Goal: Task Accomplishment & Management: Use online tool/utility

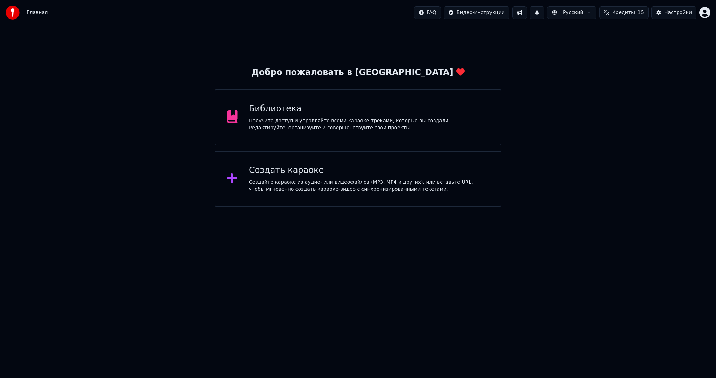
click at [280, 192] on div "Создайте караоке из аудио- или видеофайлов (MP3, MP4 и других), или вставьте UR…" at bounding box center [369, 186] width 241 height 14
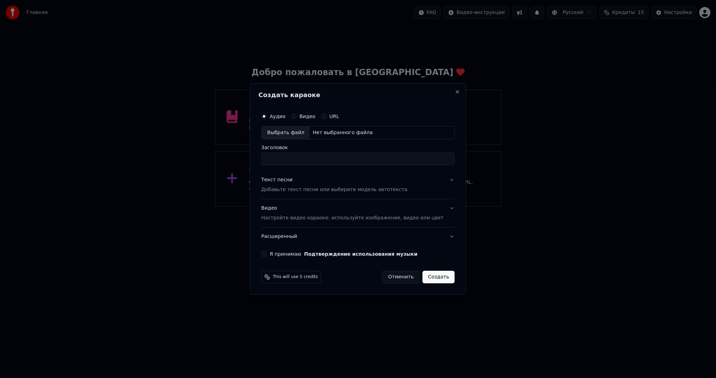
click at [280, 130] on div "Выбрать файл" at bounding box center [286, 133] width 48 height 13
type input "**********"
click at [311, 186] on div "Текст песни Добавьте текст песни или выберите модель автотекста" at bounding box center [334, 185] width 146 height 17
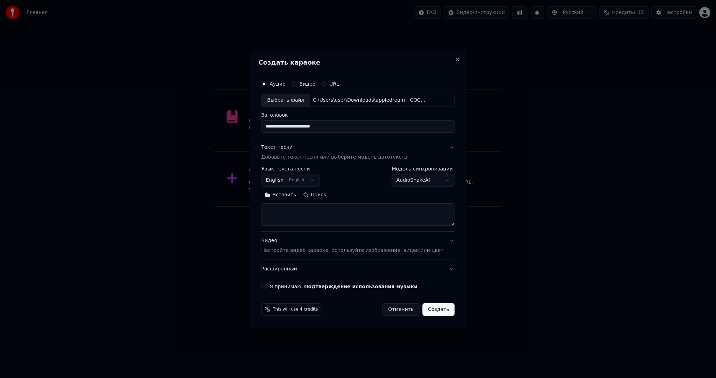
click at [298, 174] on body "**********" at bounding box center [358, 103] width 716 height 207
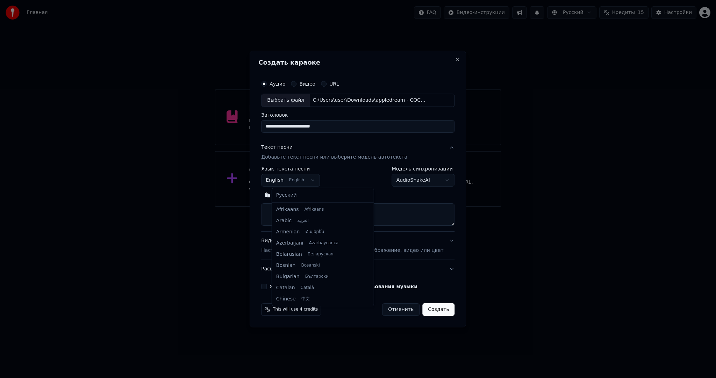
scroll to position [56, 0]
click at [294, 189] on div "Русский Afrikaans Afrikaans Arabic العربية Armenian Հայերեն Azerbaijani Azərbay…" at bounding box center [323, 247] width 102 height 118
select select "**"
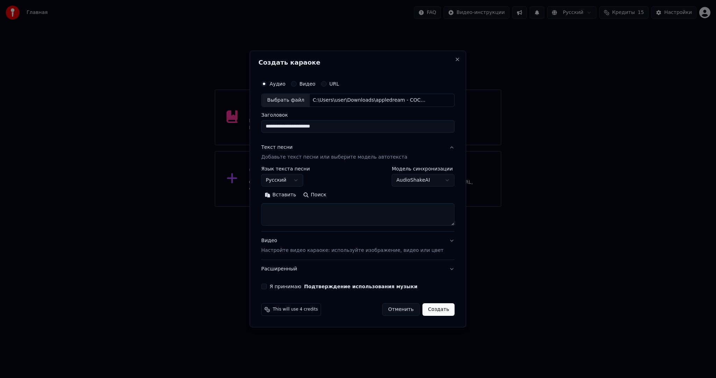
click at [296, 197] on button "Вставить" at bounding box center [280, 194] width 38 height 11
click at [274, 289] on div "**********" at bounding box center [357, 183] width 199 height 218
click at [267, 286] on button "Я принимаю Подтверждение использования музыки" at bounding box center [264, 287] width 6 height 6
type textarea "**********"
click at [439, 311] on button "Создать" at bounding box center [438, 309] width 32 height 13
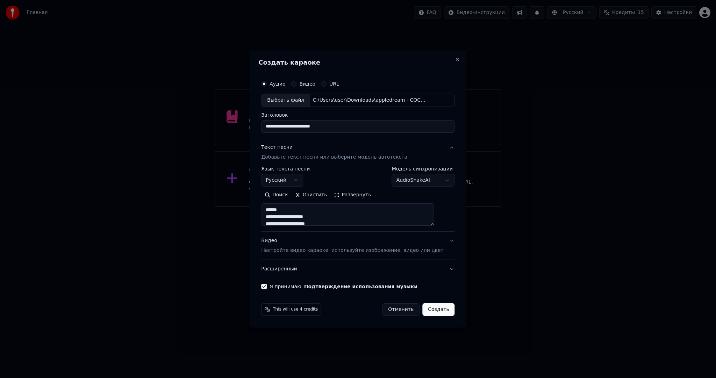
select select "**"
type textarea "**********"
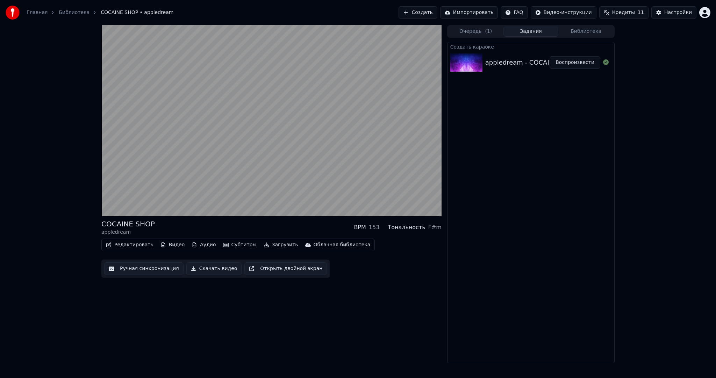
click at [238, 244] on button "Субтитры" at bounding box center [239, 245] width 39 height 10
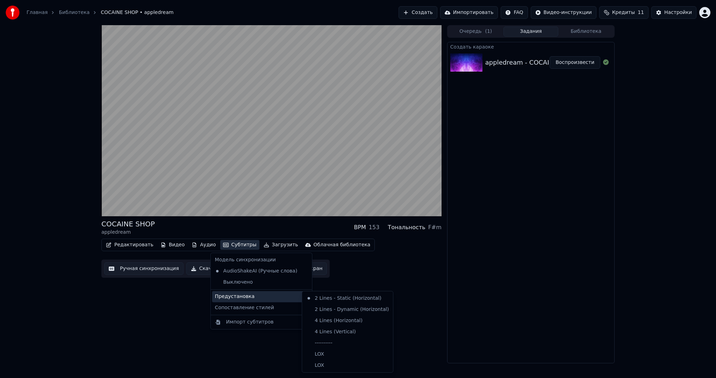
click at [242, 293] on div "Предустановка" at bounding box center [261, 296] width 99 height 11
click at [341, 343] on div "----------" at bounding box center [347, 343] width 88 height 11
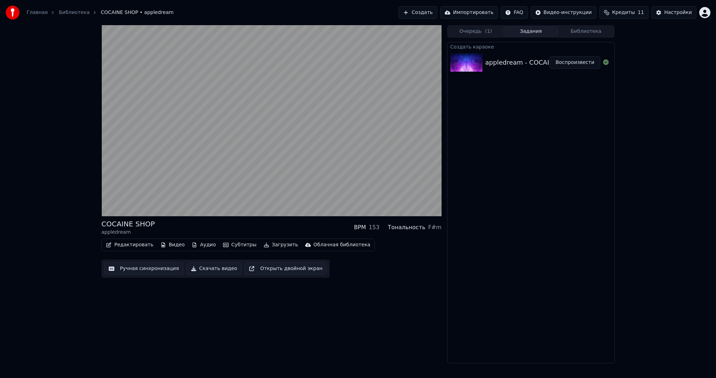
click at [163, 271] on button "Ручная синхронизация" at bounding box center [143, 269] width 79 height 13
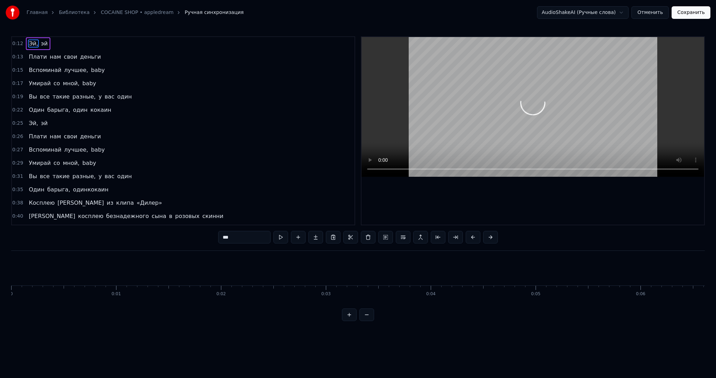
scroll to position [0, 1326]
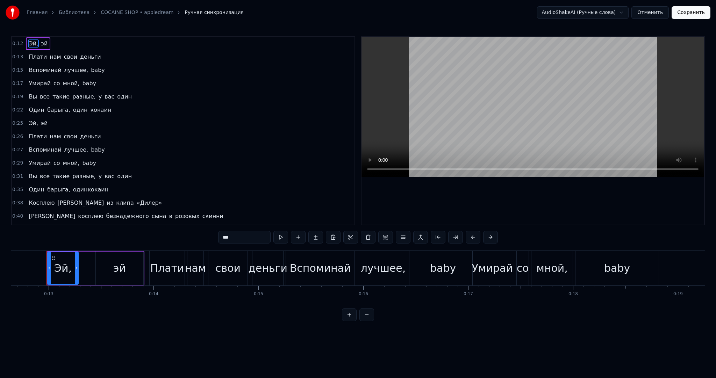
click at [10, 258] on div "Главная Библиотека COCAINE SHOP • appledream Ручная синхронизация AudioShakeAI …" at bounding box center [358, 160] width 716 height 321
click at [8, 258] on div "Главная Библиотека COCAINE SHOP • appledream Ручная синхронизация AudioShakeAI …" at bounding box center [358, 160] width 716 height 321
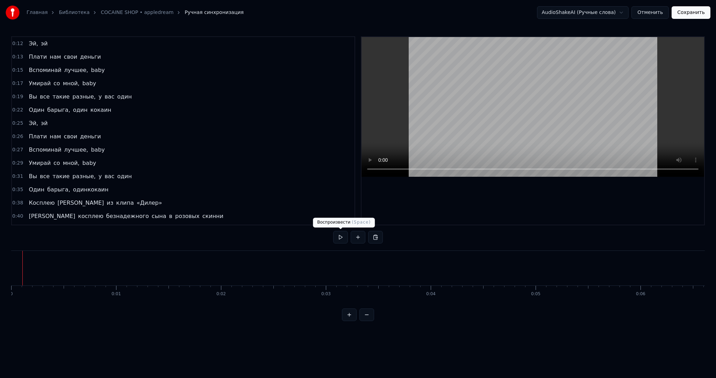
click at [334, 239] on button at bounding box center [340, 237] width 15 height 13
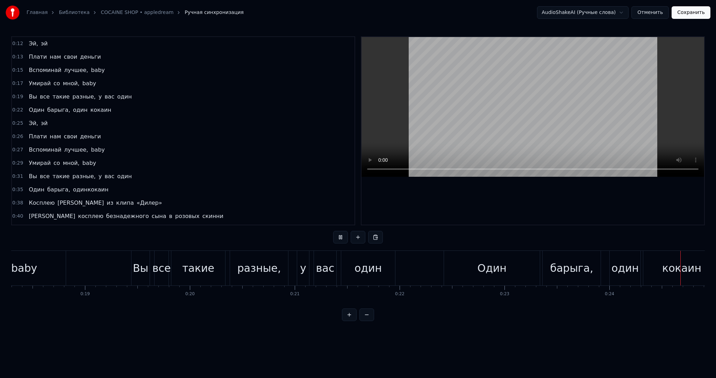
scroll to position [0, 2560]
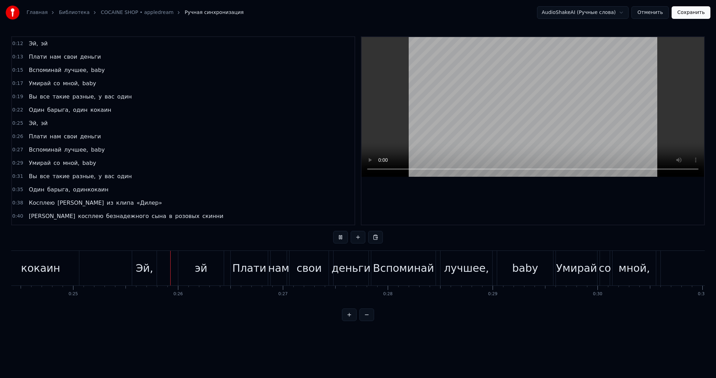
click at [438, 115] on video at bounding box center [532, 107] width 343 height 140
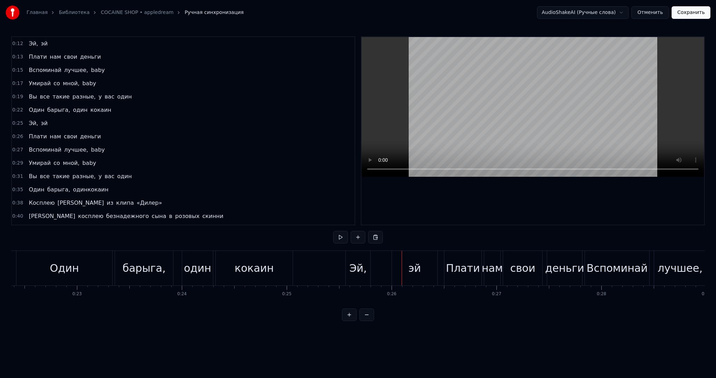
scroll to position [0, 2314]
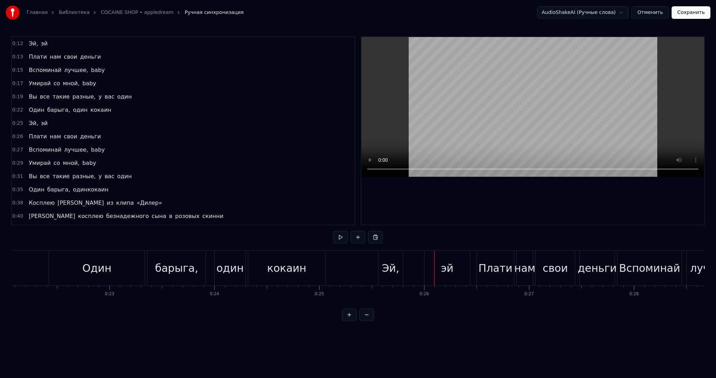
click at [103, 270] on div "Один" at bounding box center [96, 268] width 29 height 16
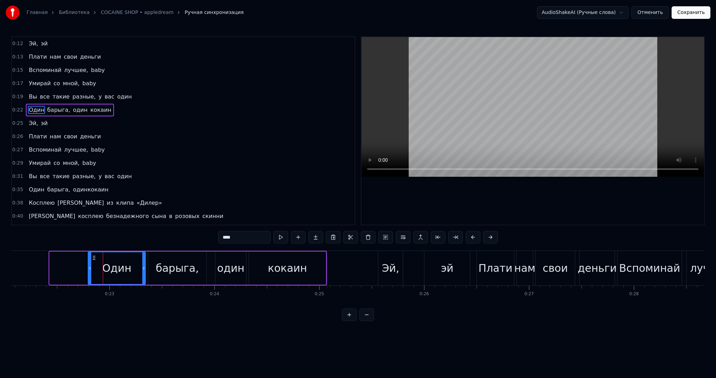
drag, startPoint x: 52, startPoint y: 267, endPoint x: 89, endPoint y: 266, distance: 37.1
click at [89, 266] on icon at bounding box center [89, 269] width 3 height 6
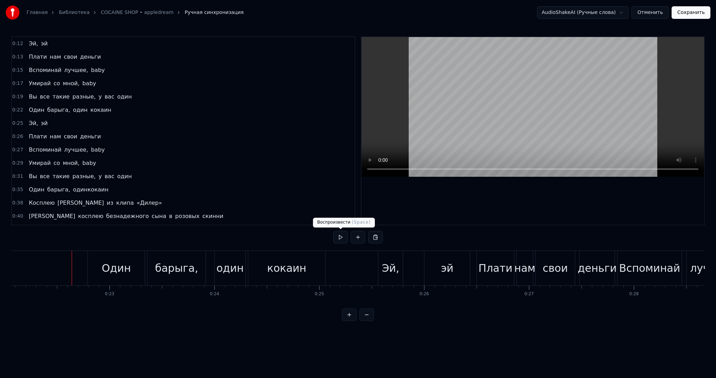
click at [339, 239] on button at bounding box center [340, 237] width 15 height 13
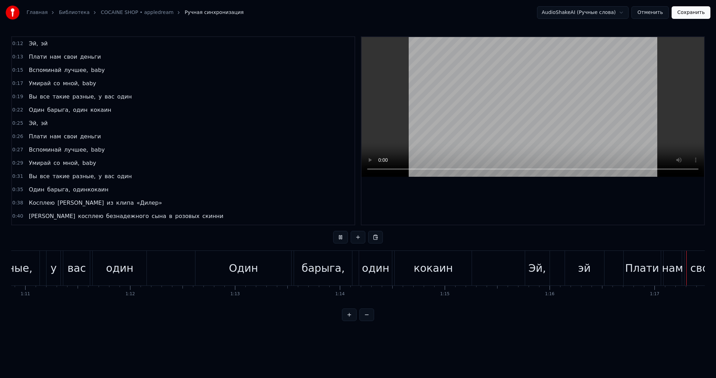
scroll to position [0, 8073]
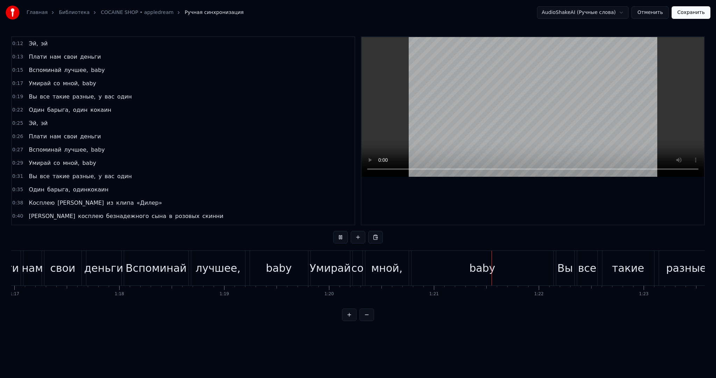
click at [477, 127] on video at bounding box center [532, 107] width 343 height 140
click at [478, 124] on video at bounding box center [532, 107] width 343 height 140
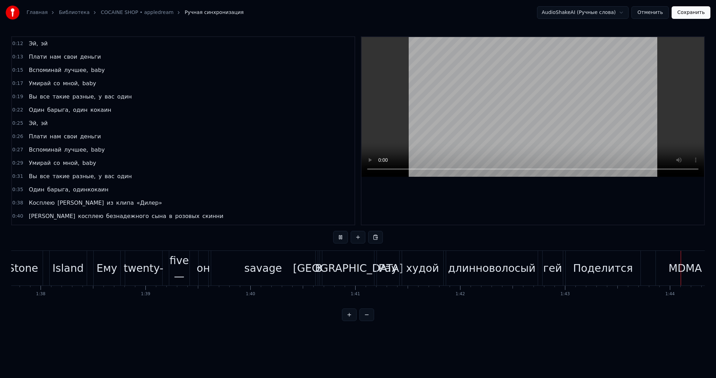
scroll to position [0, 10890]
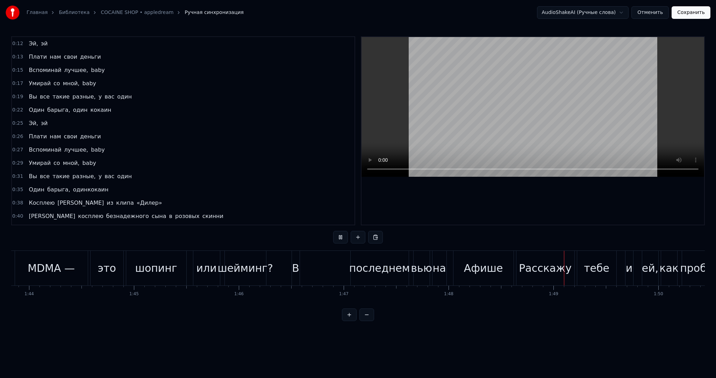
click at [545, 98] on video at bounding box center [532, 107] width 343 height 140
click at [294, 277] on div "В" at bounding box center [296, 268] width 8 height 35
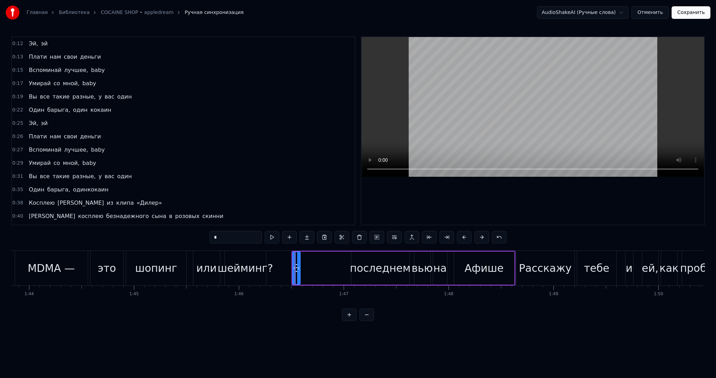
scroll to position [453, 0]
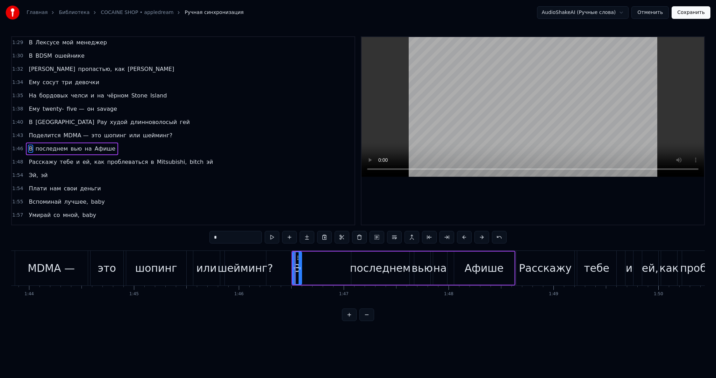
click at [301, 258] on div at bounding box center [300, 268] width 3 height 32
drag, startPoint x: 304, startPoint y: 258, endPoint x: 342, endPoint y: 260, distance: 38.1
click at [342, 260] on icon at bounding box center [345, 258] width 6 height 6
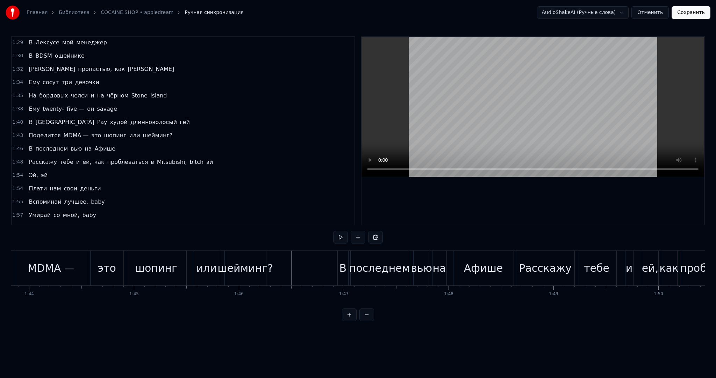
click at [341, 237] on button at bounding box center [340, 237] width 15 height 13
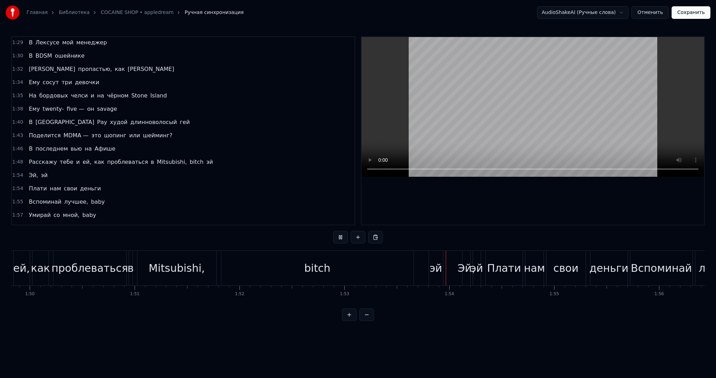
click at [446, 115] on video at bounding box center [532, 107] width 343 height 140
click at [321, 271] on div "bitch" at bounding box center [317, 268] width 26 height 16
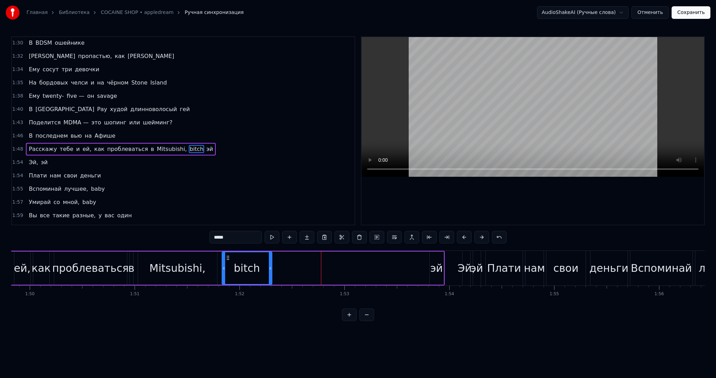
drag, startPoint x: 411, startPoint y: 266, endPoint x: 266, endPoint y: 263, distance: 145.1
click at [269, 266] on icon at bounding box center [270, 269] width 3 height 6
click at [272, 237] on button at bounding box center [272, 237] width 15 height 13
click at [436, 268] on div "эй" at bounding box center [436, 268] width 13 height 16
drag, startPoint x: 434, startPoint y: 256, endPoint x: 302, endPoint y: 253, distance: 132.5
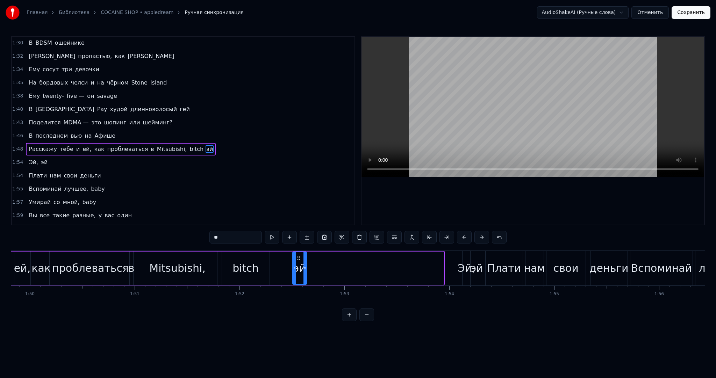
click at [302, 253] on div "эй" at bounding box center [299, 268] width 13 height 32
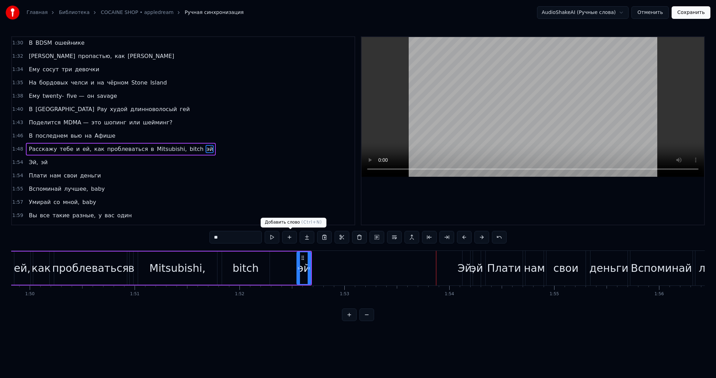
click at [272, 236] on button at bounding box center [272, 237] width 15 height 13
click at [462, 267] on div "Эй," at bounding box center [466, 268] width 17 height 16
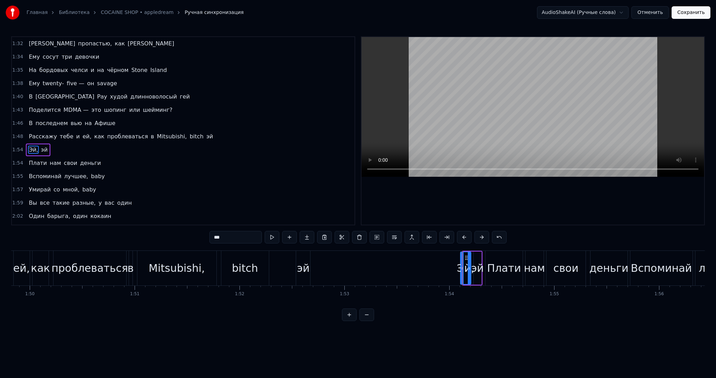
drag, startPoint x: 466, startPoint y: 255, endPoint x: 452, endPoint y: 256, distance: 13.3
click at [461, 256] on div at bounding box center [462, 268] width 3 height 32
drag, startPoint x: 455, startPoint y: 257, endPoint x: 387, endPoint y: 256, distance: 68.5
click at [387, 256] on icon at bounding box center [388, 258] width 6 height 6
drag, startPoint x: 404, startPoint y: 262, endPoint x: 445, endPoint y: 261, distance: 41.3
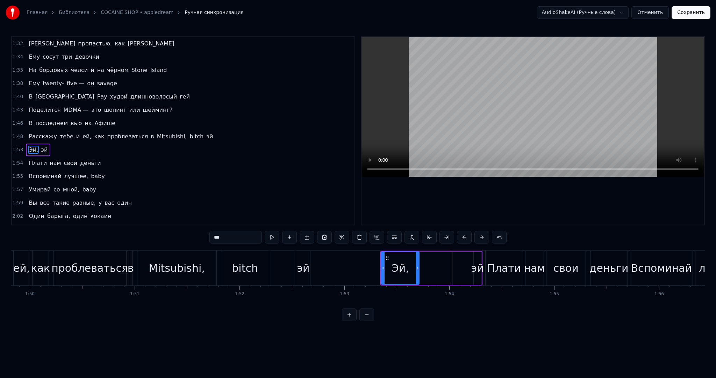
click at [420, 261] on div "Эй," at bounding box center [400, 268] width 38 height 33
click at [472, 263] on div "эй" at bounding box center [477, 268] width 13 height 16
type input "**"
drag, startPoint x: 474, startPoint y: 263, endPoint x: 429, endPoint y: 263, distance: 44.7
click at [429, 263] on div at bounding box center [428, 268] width 3 height 32
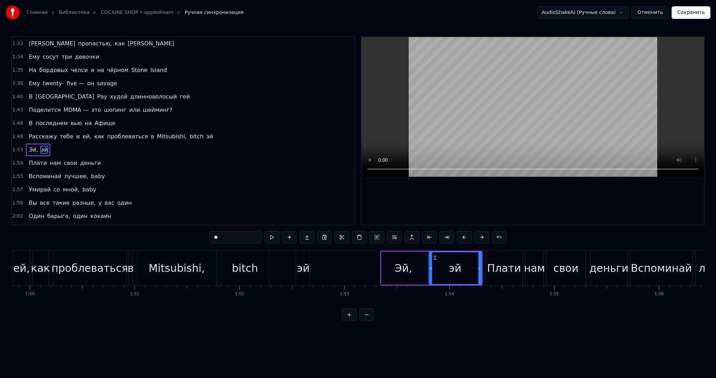
drag, startPoint x: 479, startPoint y: 267, endPoint x: 431, endPoint y: 266, distance: 48.3
click at [478, 267] on icon at bounding box center [479, 269] width 3 height 6
click at [282, 263] on div "Расскажу тебе и ей, как проблеваться в Mitsubishi, bitch эй" at bounding box center [99, 268] width 425 height 35
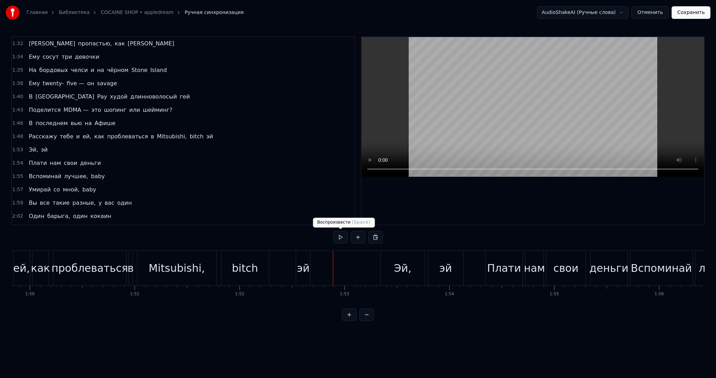
click at [339, 239] on button at bounding box center [340, 237] width 15 height 13
click at [310, 264] on div "эй" at bounding box center [303, 268] width 15 height 35
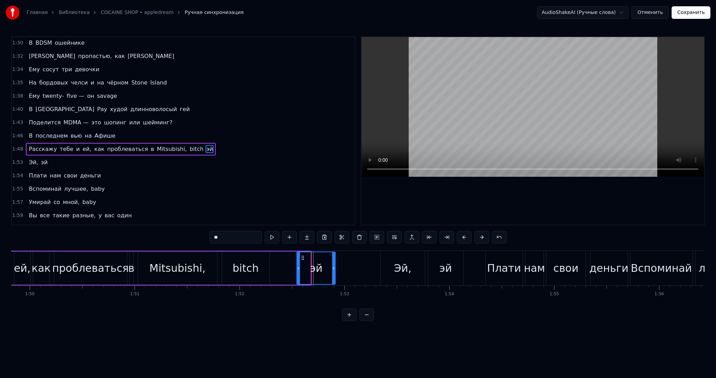
drag, startPoint x: 310, startPoint y: 266, endPoint x: 343, endPoint y: 265, distance: 33.2
click at [335, 267] on icon at bounding box center [333, 269] width 3 height 6
click at [277, 236] on button at bounding box center [272, 237] width 15 height 13
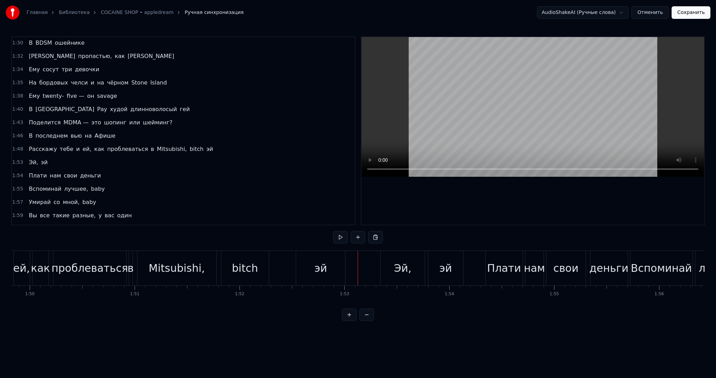
click at [141, 271] on div "Mitsubishi," at bounding box center [176, 268] width 79 height 35
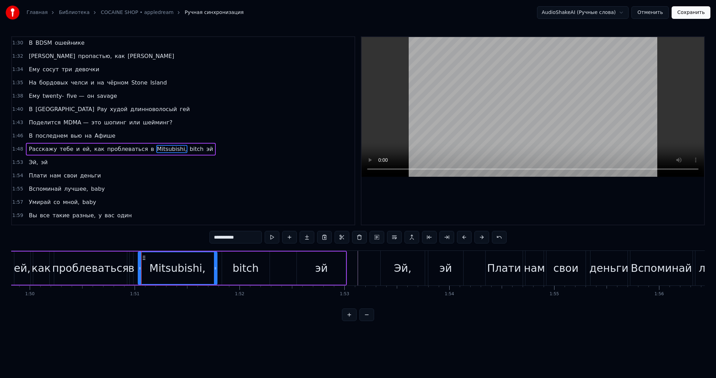
click at [121, 270] on div "проблеваться" at bounding box center [90, 268] width 77 height 16
type input "**********"
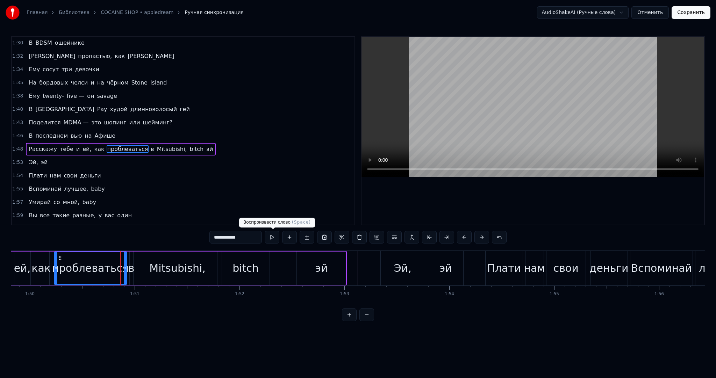
click at [273, 237] on button at bounding box center [272, 237] width 15 height 13
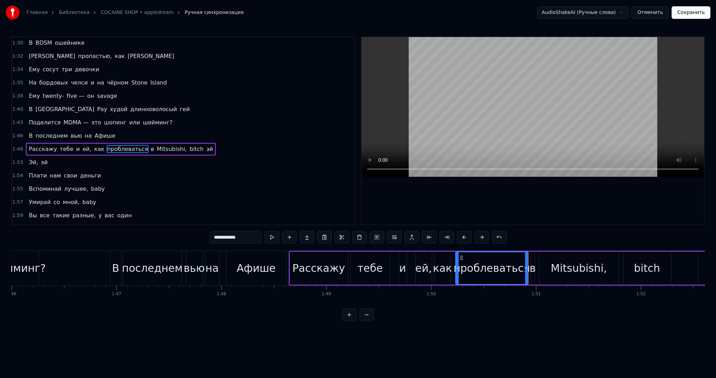
scroll to position [0, 11111]
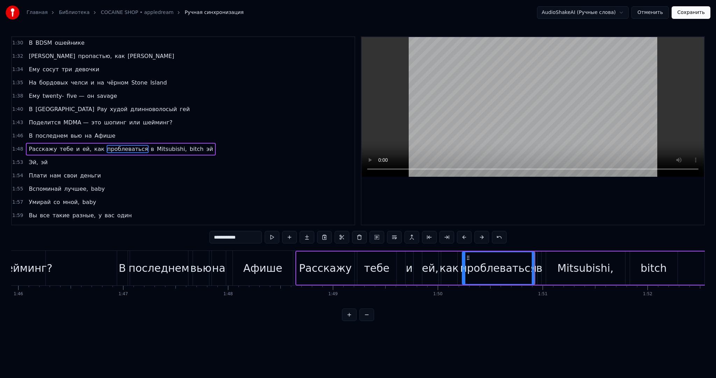
click at [294, 265] on div "В последнем вью на [GEOGRAPHIC_DATA]" at bounding box center [206, 268] width 178 height 35
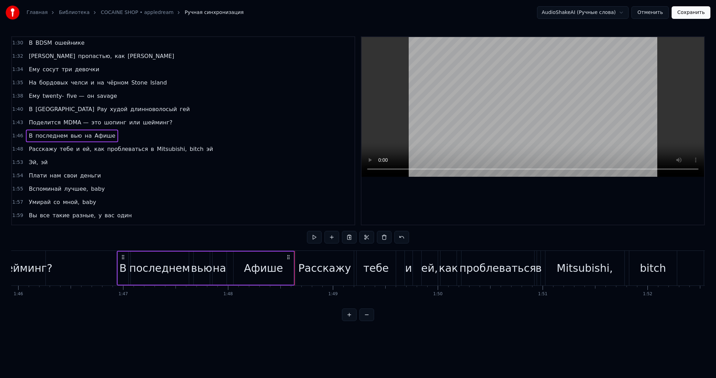
click at [293, 263] on div "Афише" at bounding box center [264, 268] width 60 height 33
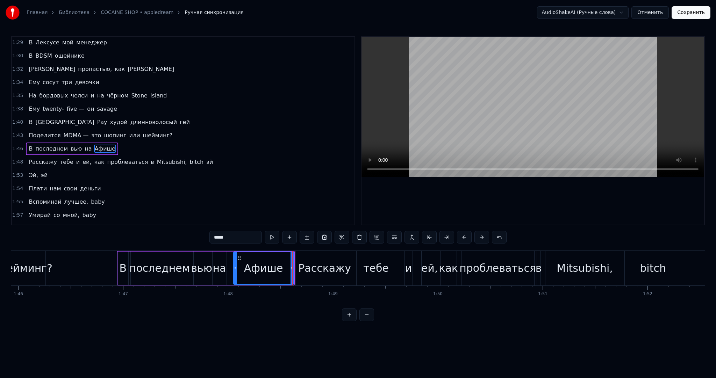
click at [295, 263] on div "Расскажу" at bounding box center [324, 268] width 59 height 35
type input "********"
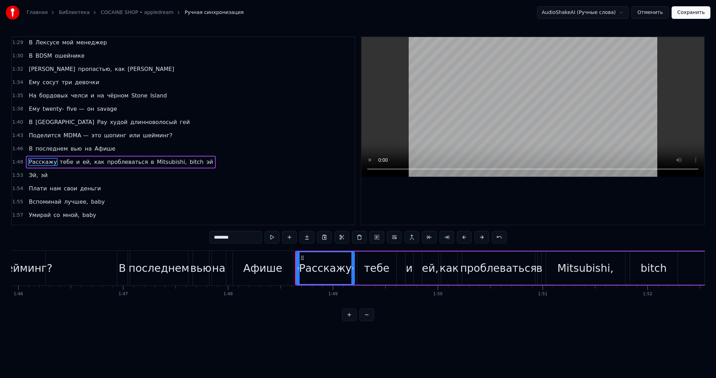
scroll to position [466, 0]
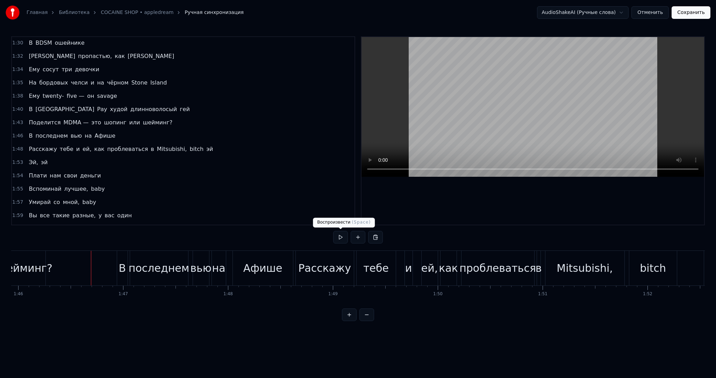
click at [341, 240] on button at bounding box center [340, 237] width 15 height 13
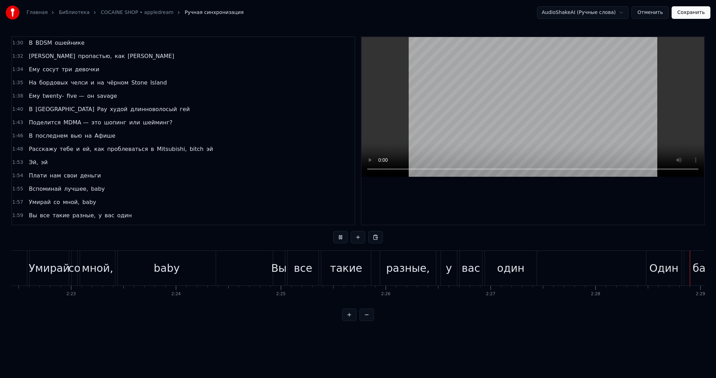
scroll to position [0, 15110]
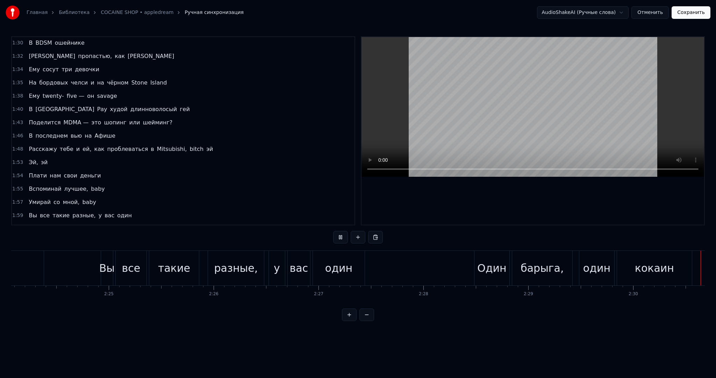
drag, startPoint x: 485, startPoint y: 102, endPoint x: 492, endPoint y: 99, distance: 7.7
click at [485, 102] on video at bounding box center [532, 107] width 343 height 140
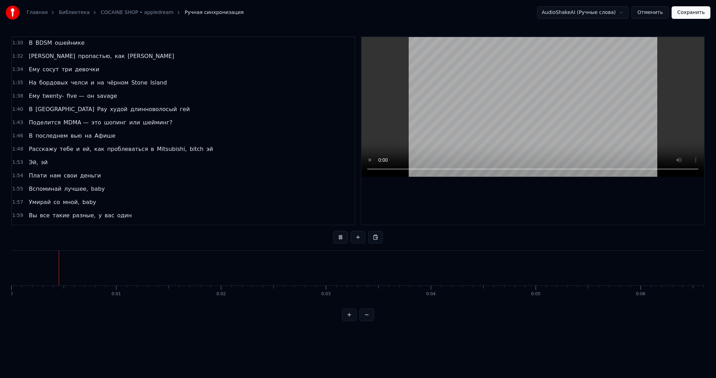
click at [691, 12] on button "Сохранить" at bounding box center [691, 12] width 39 height 13
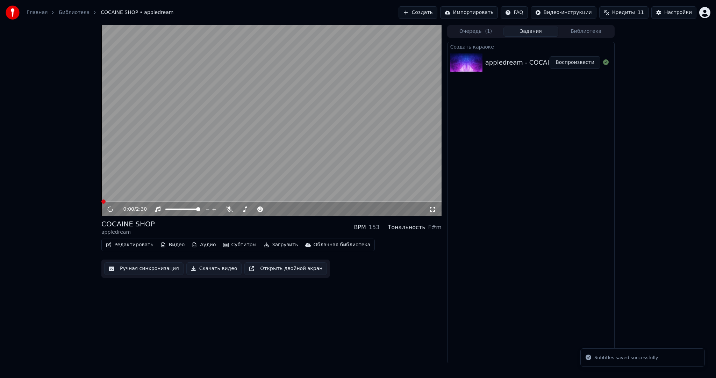
click at [268, 153] on video at bounding box center [271, 120] width 340 height 191
click at [280, 170] on video at bounding box center [271, 120] width 340 height 191
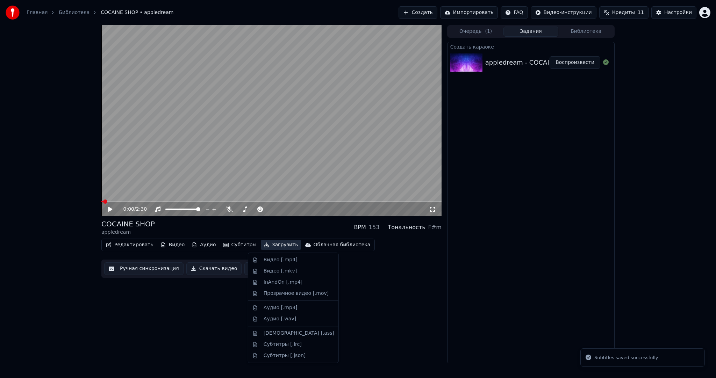
click at [270, 246] on button "Загрузить" at bounding box center [281, 245] width 40 height 10
click at [274, 263] on div "Видео [.mp4]" at bounding box center [281, 260] width 34 height 7
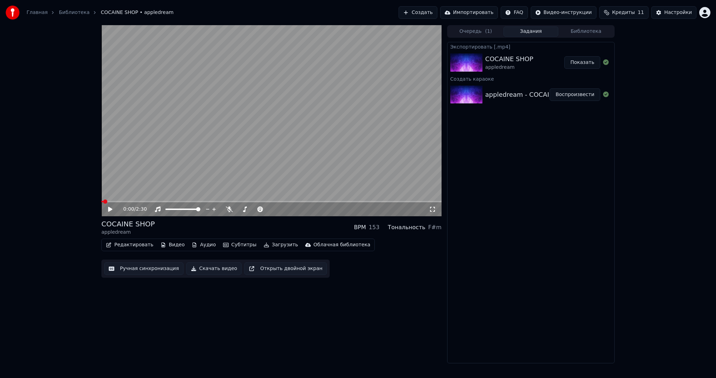
click at [585, 63] on button "Показать" at bounding box center [582, 62] width 36 height 13
click at [437, 12] on button "Создать" at bounding box center [418, 12] width 38 height 13
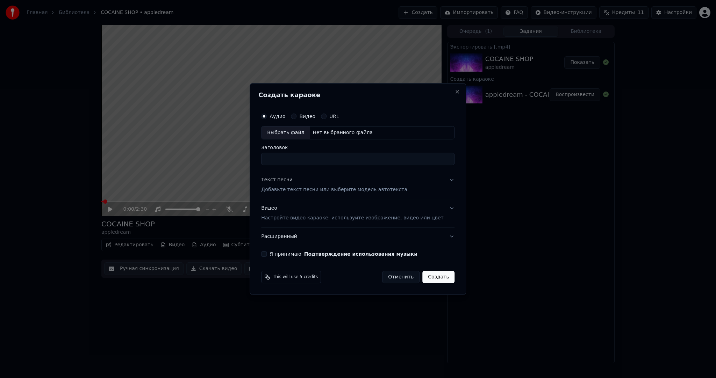
click at [291, 133] on div "Выбрать файл" at bounding box center [286, 133] width 48 height 13
type input "**********"
click at [303, 186] on p "Добавьте текст песни или выберите модель автотекста" at bounding box center [334, 189] width 146 height 7
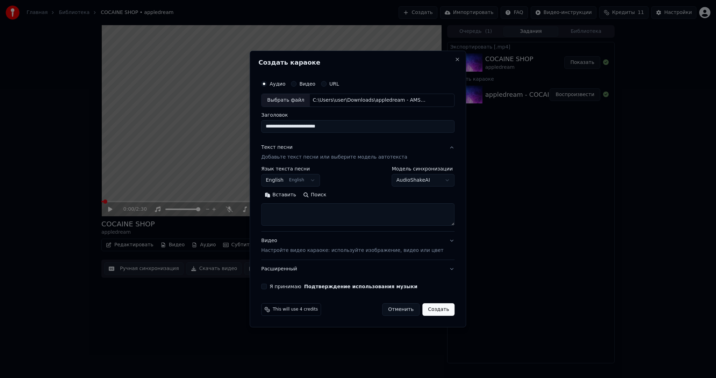
click at [292, 182] on body "**********" at bounding box center [358, 189] width 716 height 378
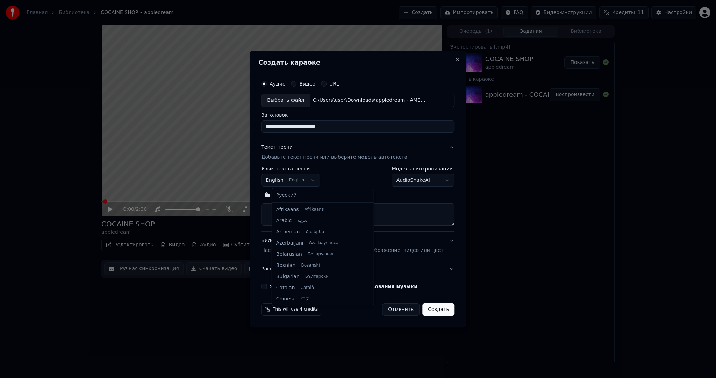
scroll to position [56, 0]
select select "**"
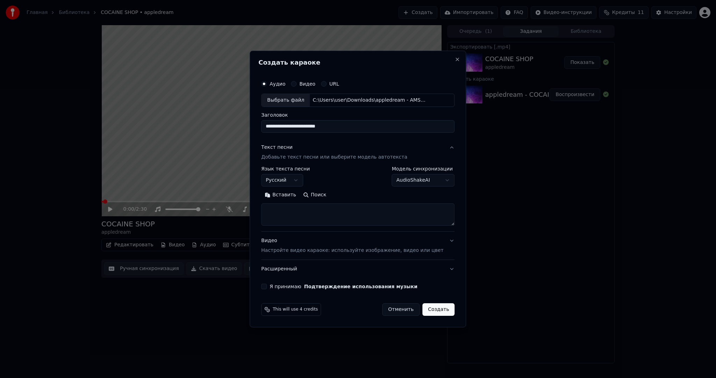
click at [299, 214] on textarea at bounding box center [357, 214] width 193 height 22
click at [296, 198] on button "Вставить" at bounding box center [280, 194] width 38 height 11
click at [267, 285] on button "Я принимаю Подтверждение использования музыки" at bounding box center [264, 287] width 6 height 6
click at [424, 306] on button "Создать" at bounding box center [438, 309] width 32 height 13
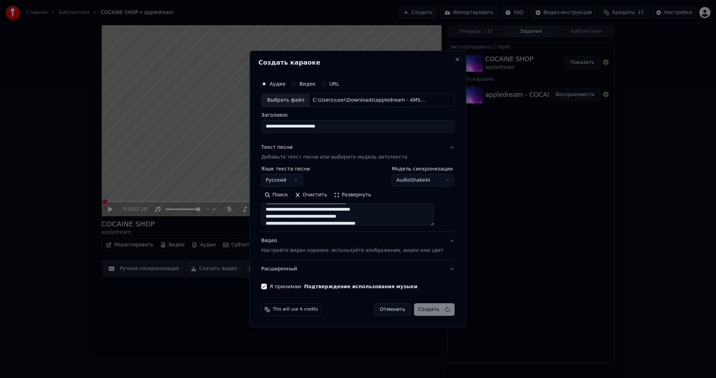
type textarea "**********"
select select
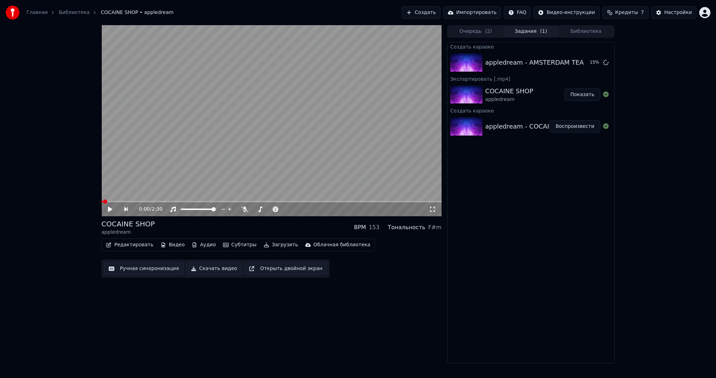
click at [214, 336] on div "0:00 / 2:30 COCAINE SHOP appledream BPM 153 Тональность F#m Редактировать Видео…" at bounding box center [271, 194] width 340 height 338
click at [336, 322] on div "0:00 / 2:30 COCAINE SHOP appledream BPM 153 Тональность F#m Редактировать Видео…" at bounding box center [271, 194] width 340 height 338
click at [575, 57] on button "Воспроизвести" at bounding box center [575, 62] width 51 height 13
click at [242, 243] on button "Субтитры" at bounding box center [239, 245] width 39 height 10
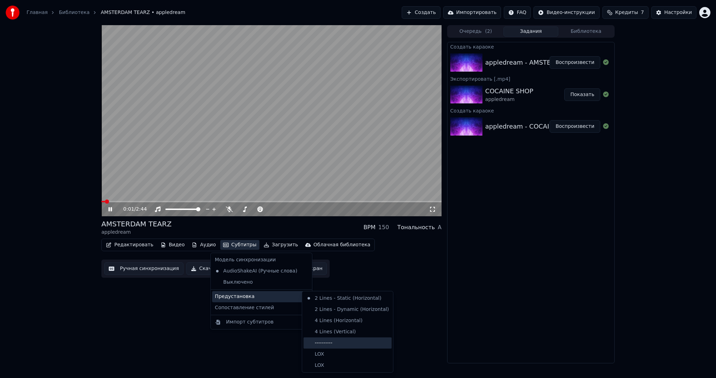
click at [337, 338] on div "----------" at bounding box center [347, 343] width 88 height 11
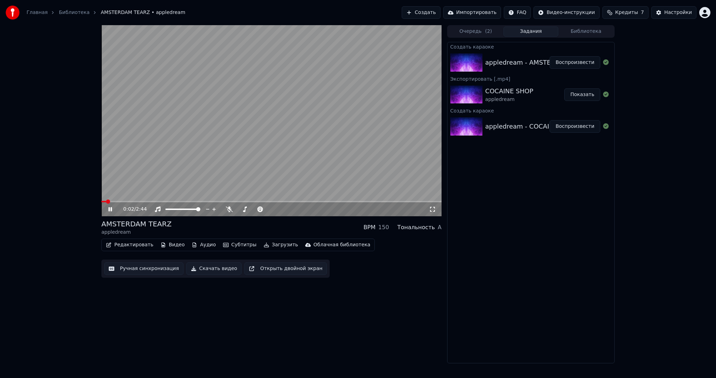
click at [159, 266] on button "Ручная синхронизация" at bounding box center [143, 269] width 79 height 13
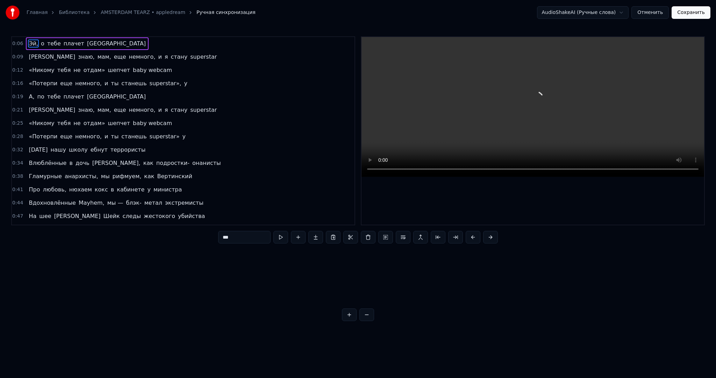
scroll to position [0, 682]
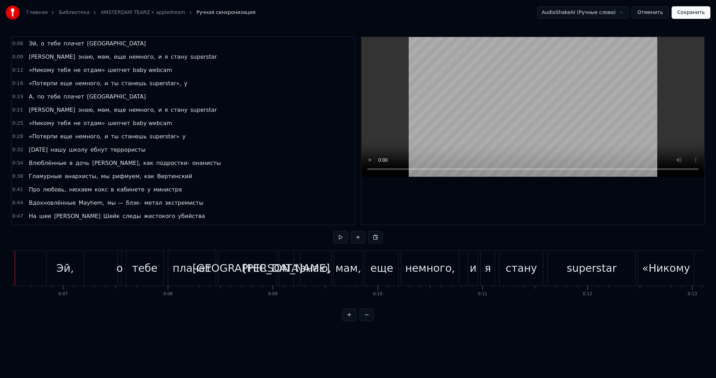
click at [15, 269] on div at bounding box center [15, 268] width 0 height 35
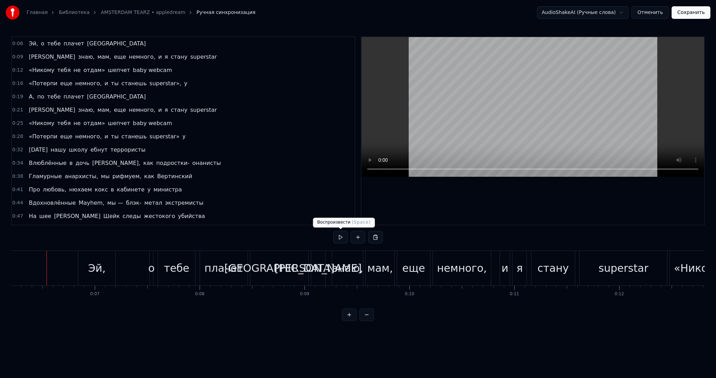
click at [337, 235] on button at bounding box center [340, 237] width 15 height 13
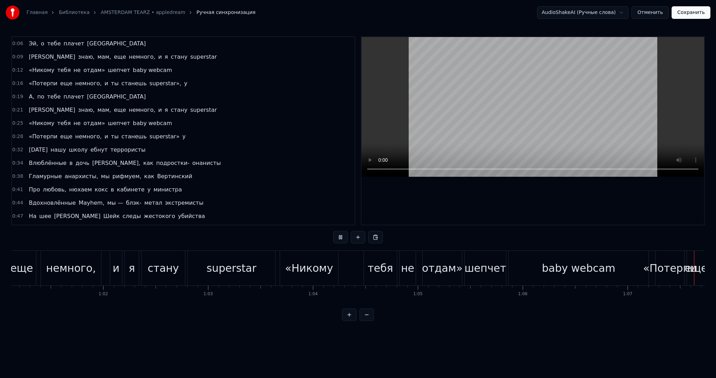
scroll to position [0, 7052]
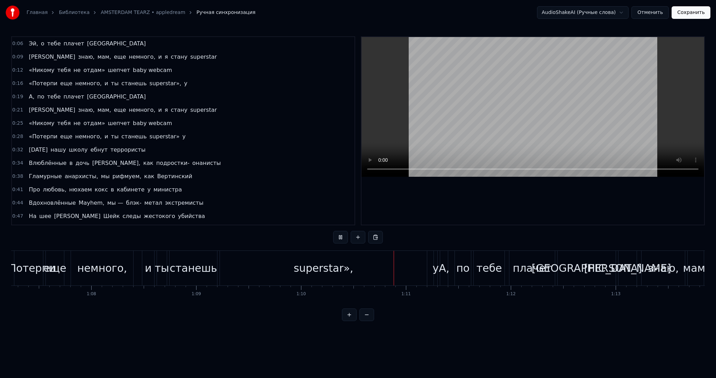
click at [485, 92] on video at bounding box center [532, 107] width 343 height 140
click at [374, 265] on div "superstar»," at bounding box center [323, 268] width 207 height 35
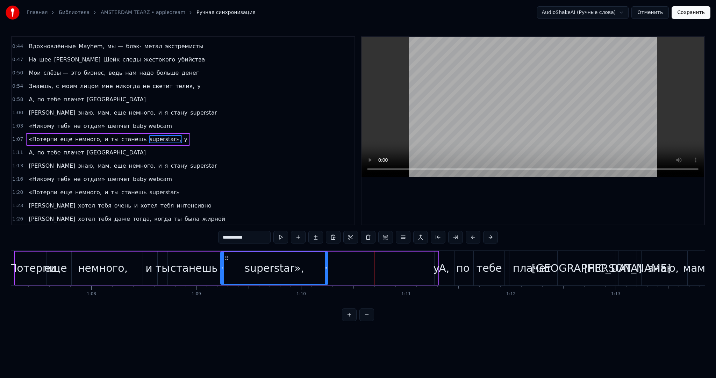
drag, startPoint x: 425, startPoint y: 262, endPoint x: 325, endPoint y: 256, distance: 99.8
click at [325, 256] on div at bounding box center [326, 268] width 3 height 32
click at [271, 235] on button at bounding box center [272, 237] width 15 height 13
click at [436, 268] on div "у" at bounding box center [436, 268] width 6 height 16
type input "*"
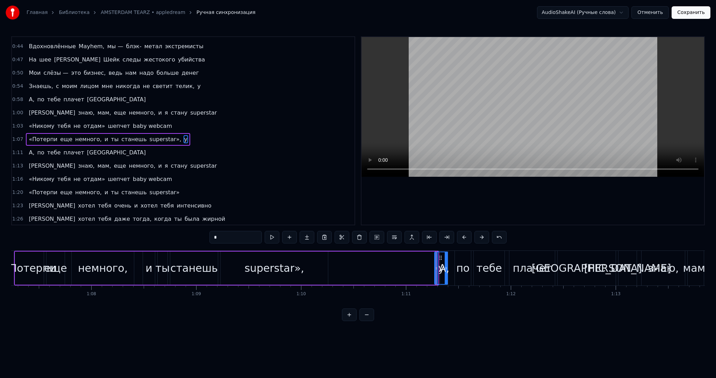
drag, startPoint x: 435, startPoint y: 264, endPoint x: 444, endPoint y: 263, distance: 9.8
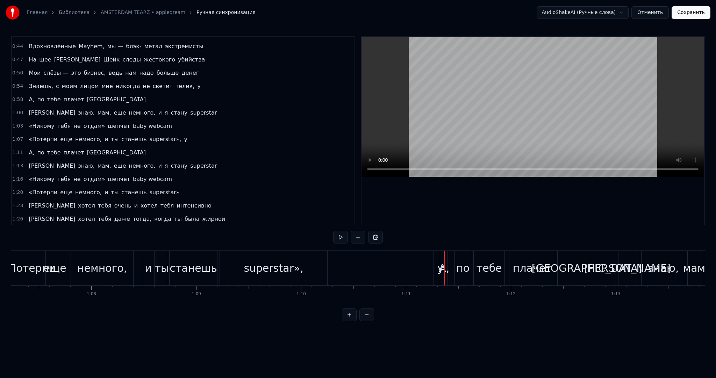
click at [436, 256] on div "у" at bounding box center [440, 268] width 13 height 35
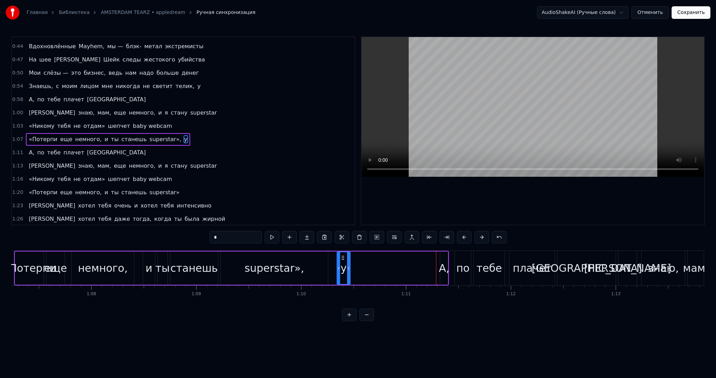
drag, startPoint x: 438, startPoint y: 255, endPoint x: 341, endPoint y: 255, distance: 97.9
click at [338, 255] on div "у" at bounding box center [343, 268] width 13 height 32
click at [443, 268] on div "А," at bounding box center [444, 268] width 10 height 16
type input "**"
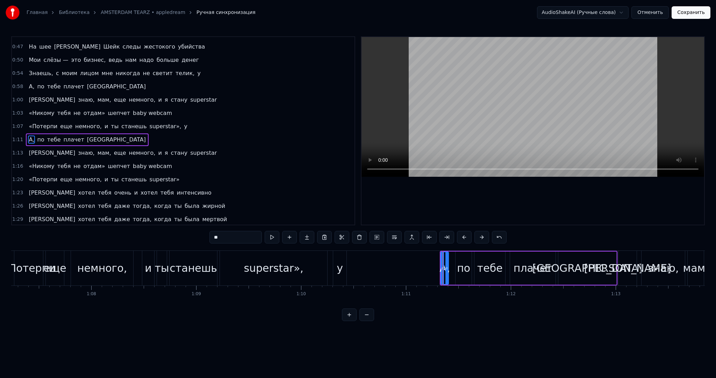
click at [330, 254] on div "«Потерпи еще немного, и ты станешь superstar», у" at bounding box center [181, 268] width 334 height 35
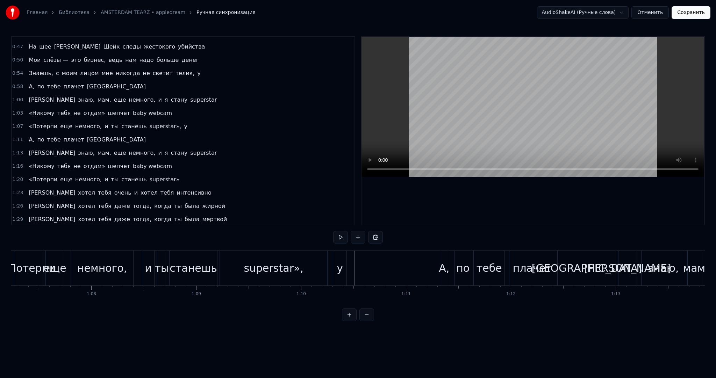
click at [343, 237] on button at bounding box center [340, 237] width 15 height 13
click at [441, 262] on div "А," at bounding box center [444, 268] width 10 height 16
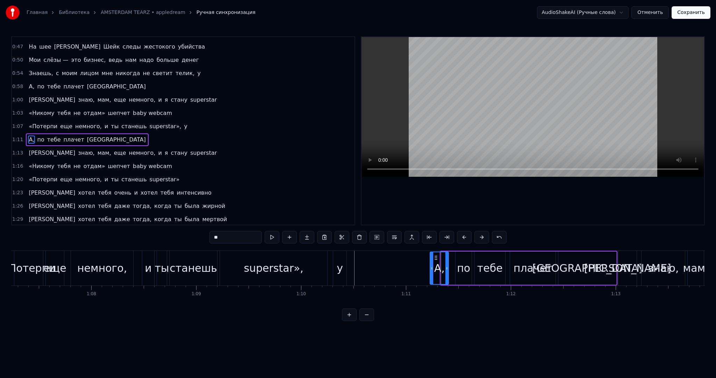
drag, startPoint x: 443, startPoint y: 258, endPoint x: 432, endPoint y: 257, distance: 10.9
click at [432, 257] on div at bounding box center [431, 268] width 3 height 32
drag, startPoint x: 433, startPoint y: 257, endPoint x: 393, endPoint y: 255, distance: 40.2
click at [393, 255] on icon at bounding box center [395, 258] width 6 height 6
drag, startPoint x: 405, startPoint y: 258, endPoint x: 424, endPoint y: 261, distance: 19.2
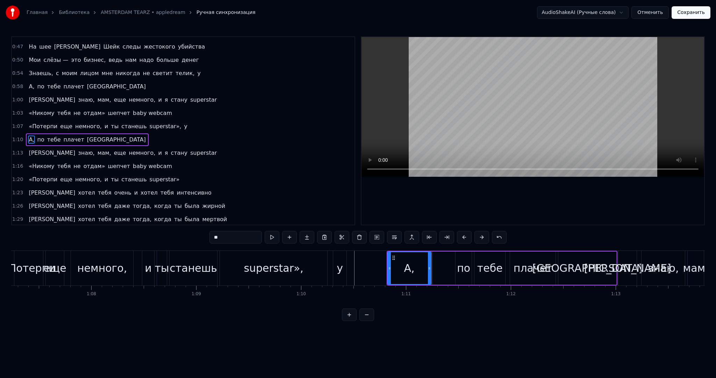
click at [429, 262] on div at bounding box center [429, 268] width 3 height 32
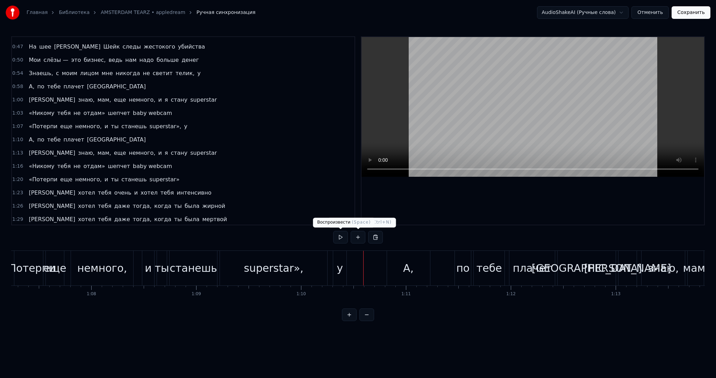
click at [340, 236] on button at bounding box center [340, 237] width 15 height 13
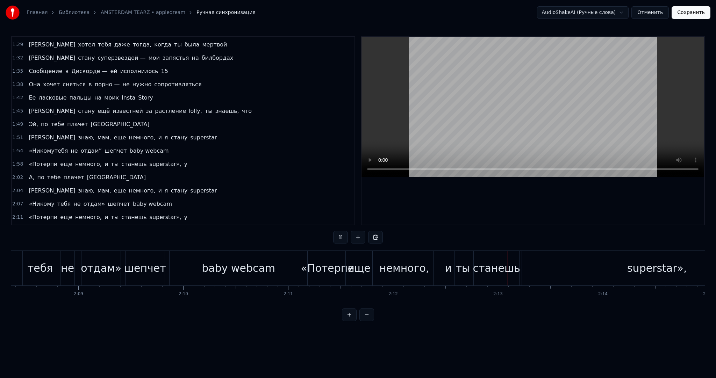
scroll to position [429, 0]
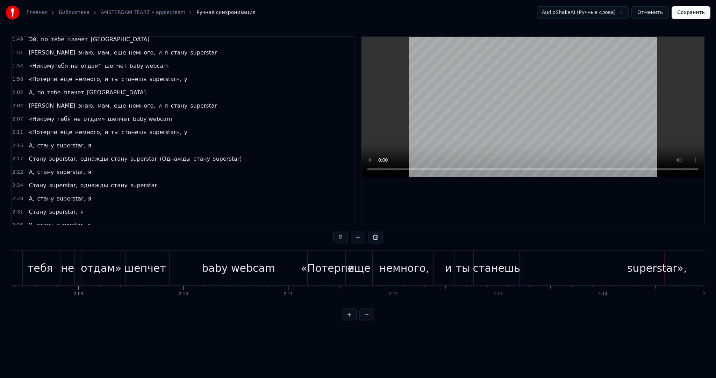
click at [489, 113] on video at bounding box center [532, 107] width 343 height 140
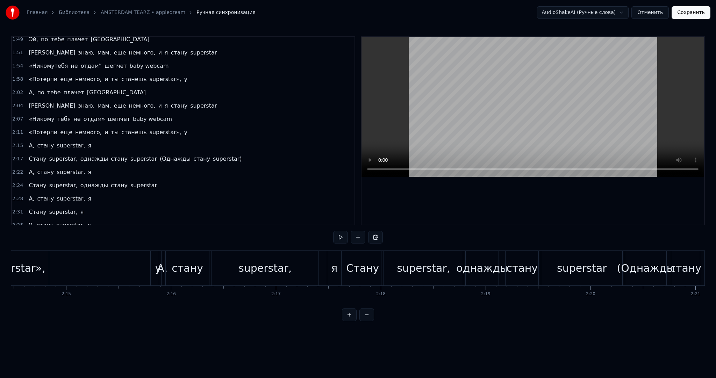
click at [110, 270] on div "superstar»," at bounding box center [15, 268] width 270 height 35
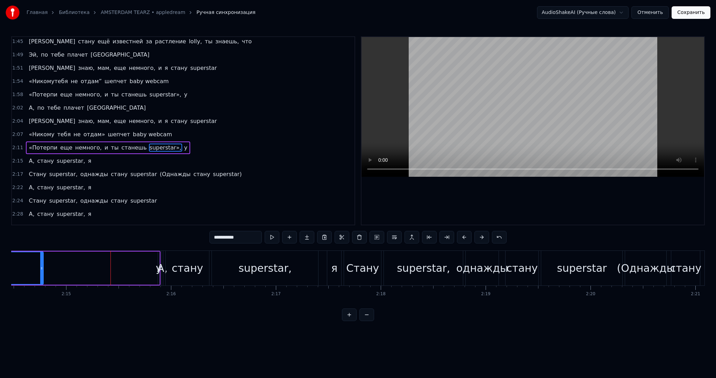
drag, startPoint x: 148, startPoint y: 266, endPoint x: 41, endPoint y: 274, distance: 108.0
click at [41, 274] on div at bounding box center [41, 268] width 3 height 32
click at [184, 144] on span "у" at bounding box center [186, 148] width 5 height 8
type input "*"
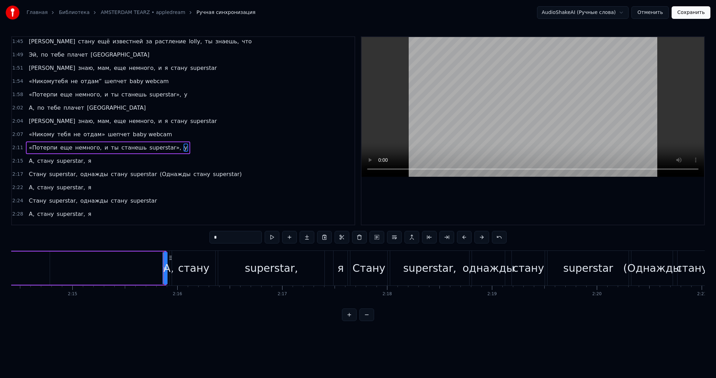
drag, startPoint x: 169, startPoint y: 255, endPoint x: 166, endPoint y: 258, distance: 4.4
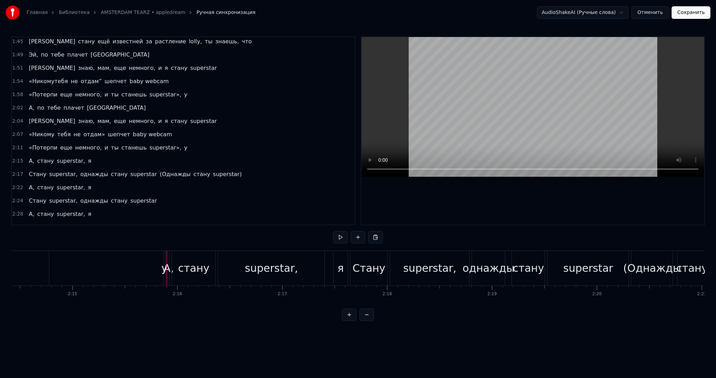
click at [163, 257] on div "у" at bounding box center [164, 268] width 2 height 35
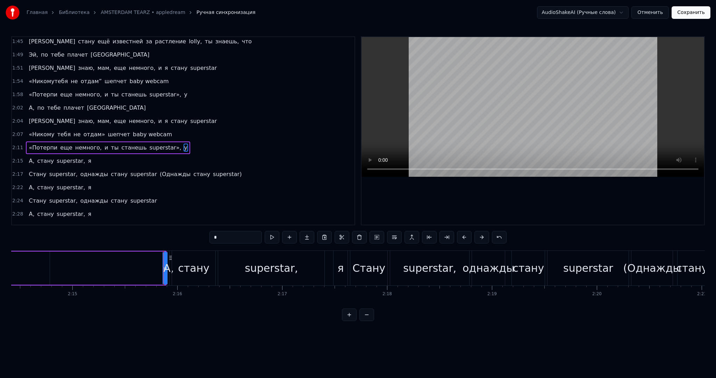
drag, startPoint x: 169, startPoint y: 257, endPoint x: 165, endPoint y: 257, distance: 4.3
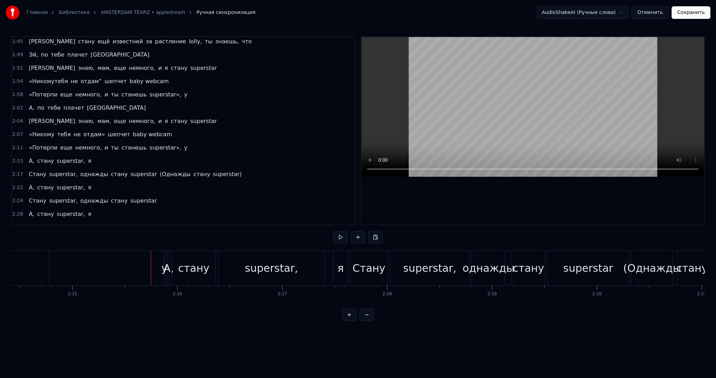
click at [164, 257] on div "у" at bounding box center [164, 268] width 1 height 35
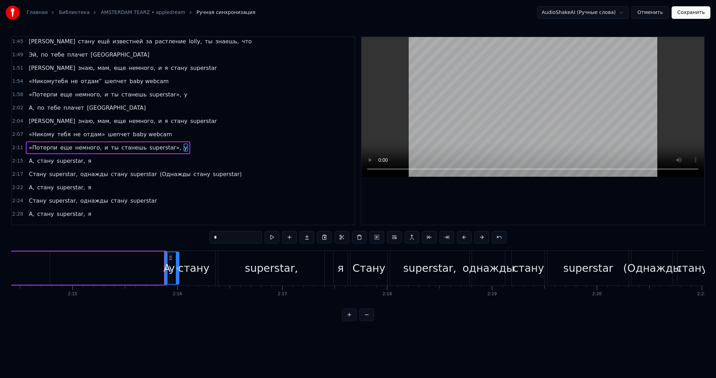
drag, startPoint x: 165, startPoint y: 257, endPoint x: 178, endPoint y: 259, distance: 13.4
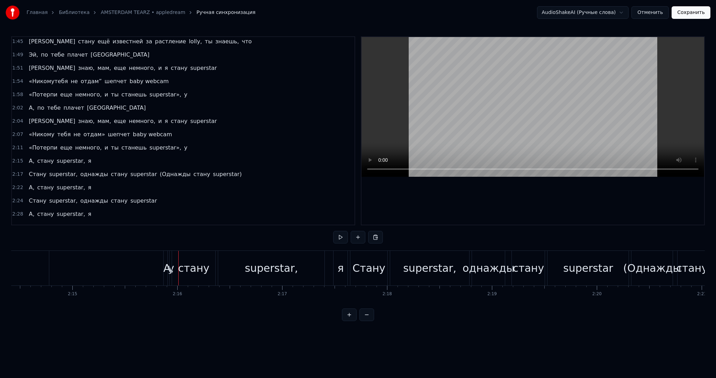
click at [184, 144] on span "у" at bounding box center [186, 148] width 5 height 8
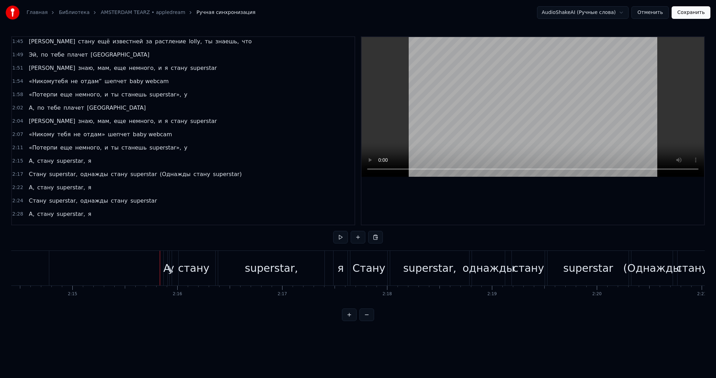
click at [169, 256] on div "А, стану superstar, я" at bounding box center [258, 268] width 182 height 35
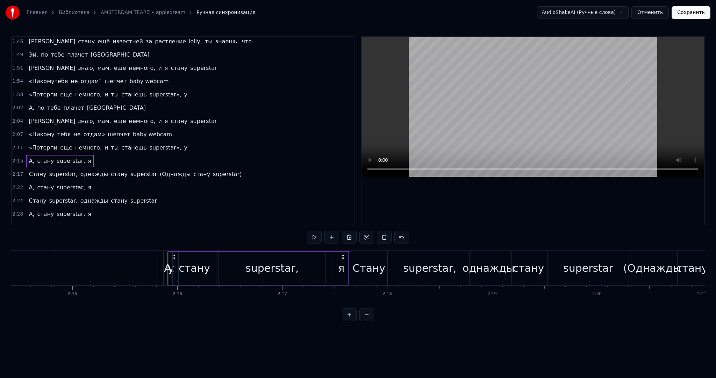
click at [169, 256] on div "А," at bounding box center [169, 268] width 1 height 33
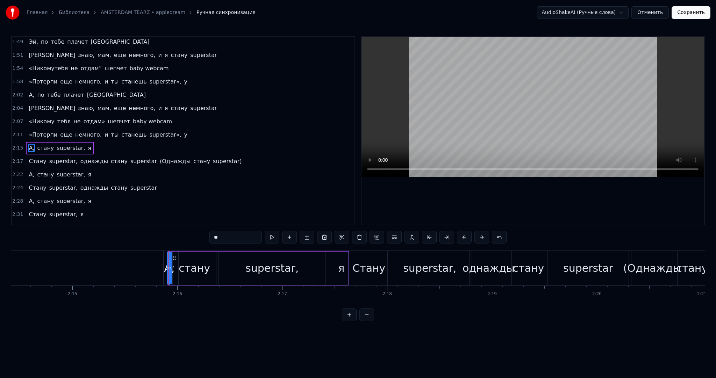
click at [184, 131] on span "у" at bounding box center [186, 135] width 5 height 8
type input "*"
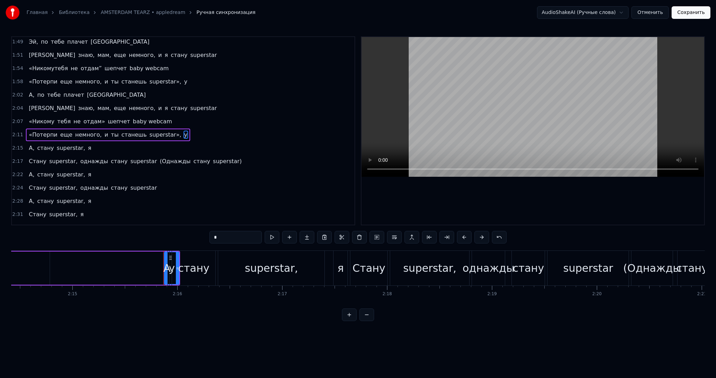
scroll to position [414, 0]
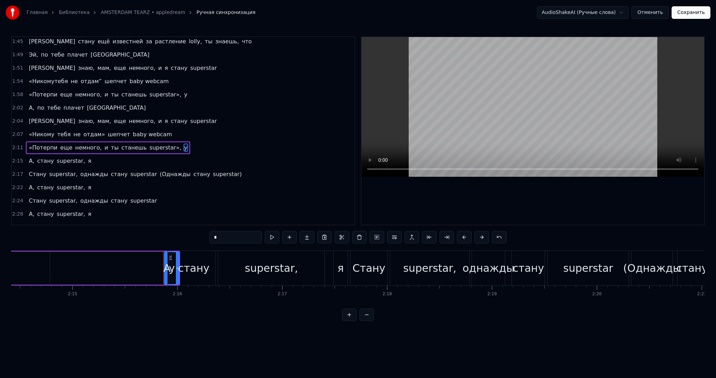
drag, startPoint x: 169, startPoint y: 256, endPoint x: 143, endPoint y: 255, distance: 26.3
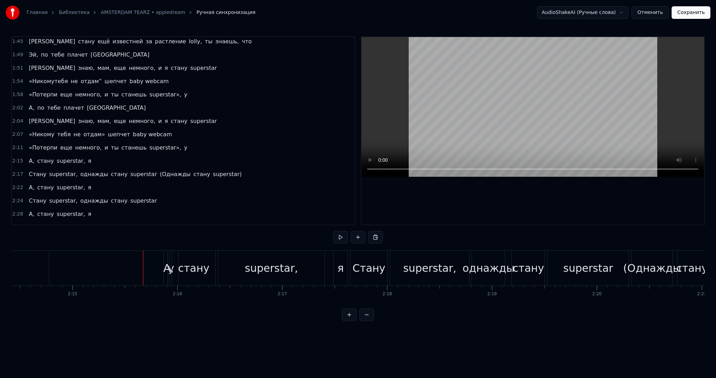
click at [166, 259] on div "у" at bounding box center [171, 268] width 15 height 35
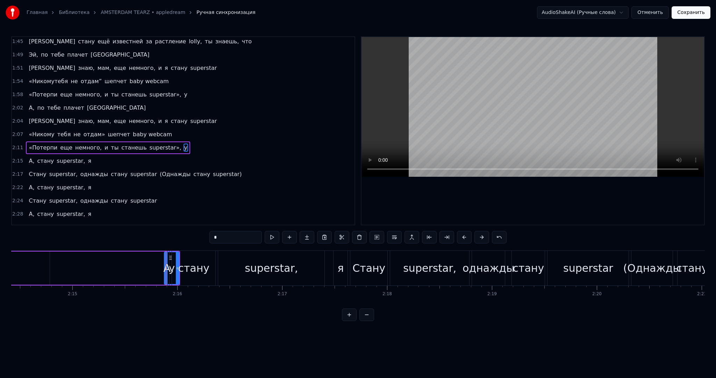
drag, startPoint x: 164, startPoint y: 260, endPoint x: 155, endPoint y: 260, distance: 8.4
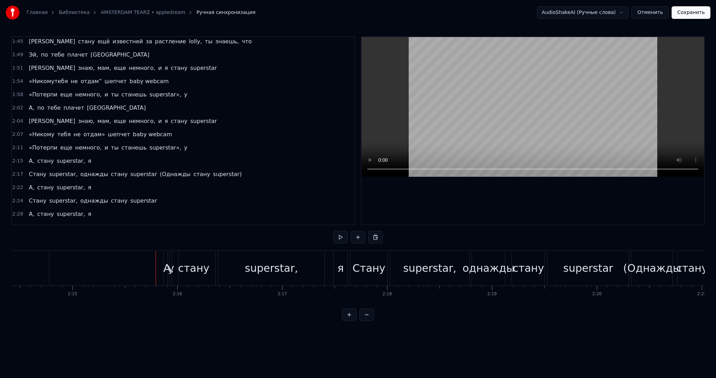
click at [165, 261] on div "А," at bounding box center [168, 268] width 10 height 16
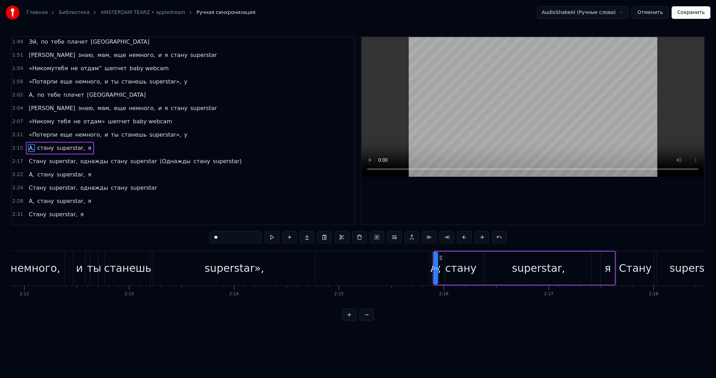
scroll to position [0, 13824]
click at [184, 131] on span "у" at bounding box center [186, 135] width 5 height 8
type input "*"
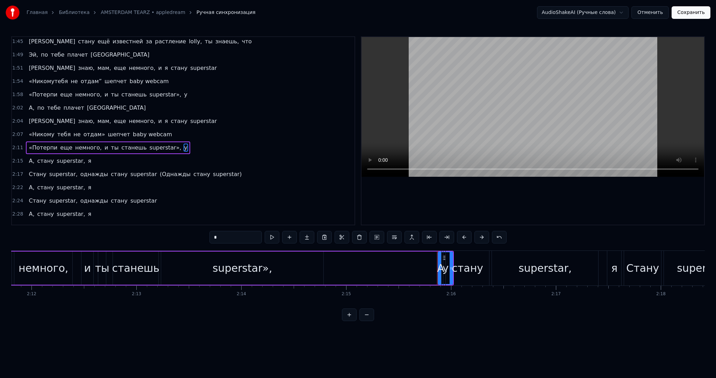
click at [444, 257] on div "А, стану superstar, я" at bounding box center [532, 268] width 182 height 35
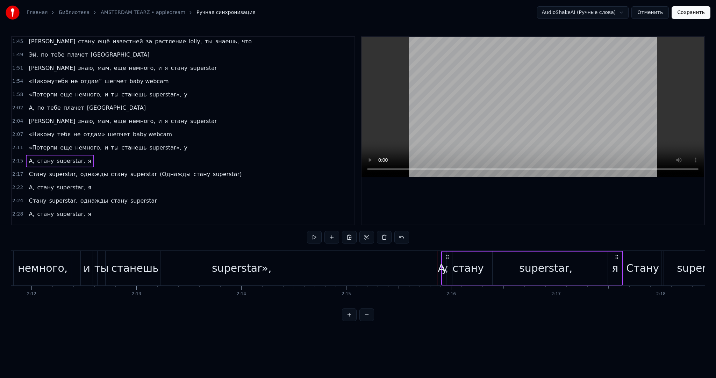
click at [184, 144] on span "у" at bounding box center [186, 148] width 5 height 8
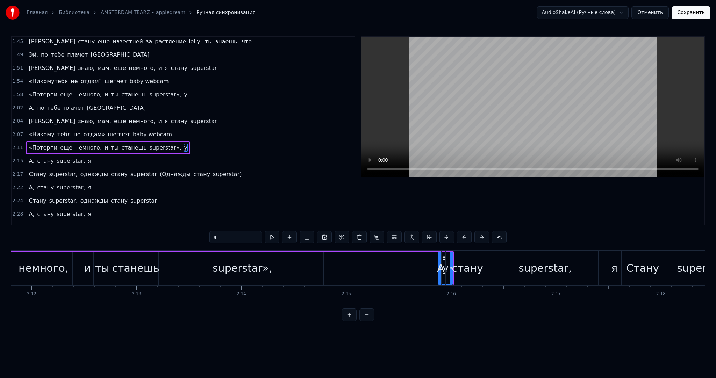
drag, startPoint x: 444, startPoint y: 258, endPoint x: 450, endPoint y: 260, distance: 6.9
click at [450, 260] on div "А, стану superstar, я" at bounding box center [532, 268] width 182 height 35
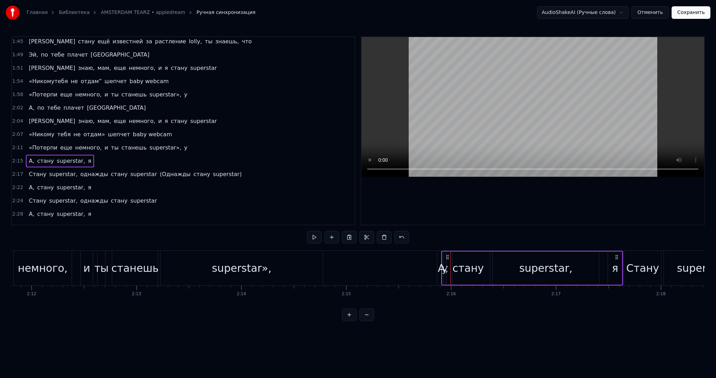
click at [164, 142] on div "«Потерпи еще немного, и ты станешь superstar», у" at bounding box center [108, 148] width 164 height 13
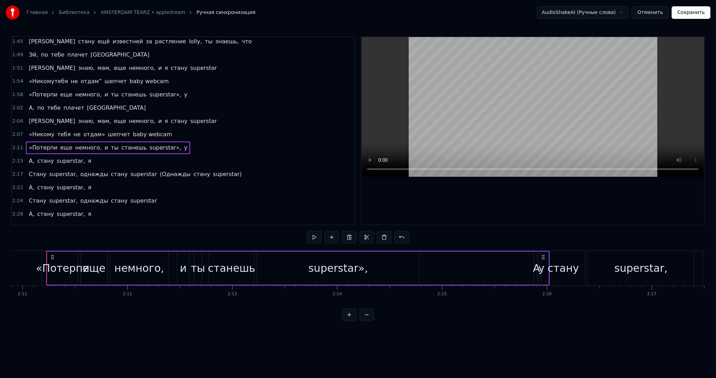
click at [184, 144] on span "у" at bounding box center [186, 148] width 5 height 8
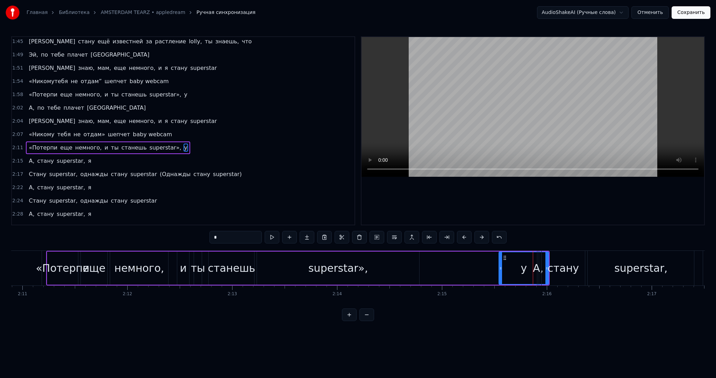
drag, startPoint x: 534, startPoint y: 259, endPoint x: 499, endPoint y: 256, distance: 35.1
click at [499, 256] on div at bounding box center [500, 268] width 3 height 32
drag, startPoint x: 504, startPoint y: 256, endPoint x: 425, endPoint y: 258, distance: 79.0
click at [425, 258] on icon at bounding box center [426, 258] width 6 height 6
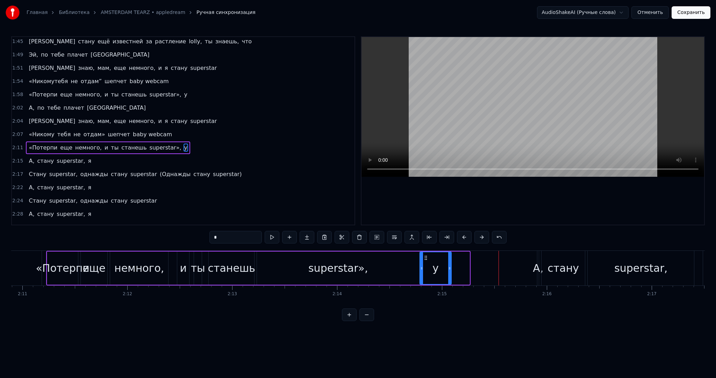
drag, startPoint x: 468, startPoint y: 266, endPoint x: 450, endPoint y: 265, distance: 18.2
click at [450, 266] on icon at bounding box center [449, 269] width 3 height 6
click at [538, 268] on div "А," at bounding box center [538, 268] width 10 height 16
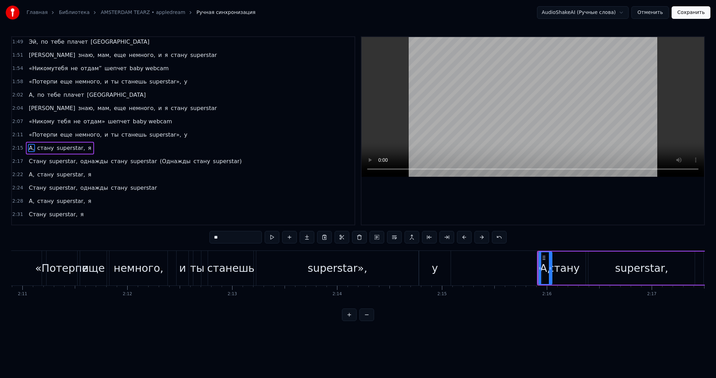
drag, startPoint x: 538, startPoint y: 267, endPoint x: 553, endPoint y: 266, distance: 15.1
click at [552, 266] on icon at bounding box center [550, 269] width 3 height 6
drag, startPoint x: 543, startPoint y: 258, endPoint x: 524, endPoint y: 259, distance: 18.2
click at [524, 259] on icon at bounding box center [526, 258] width 6 height 6
click at [373, 263] on div "superstar»," at bounding box center [337, 268] width 162 height 35
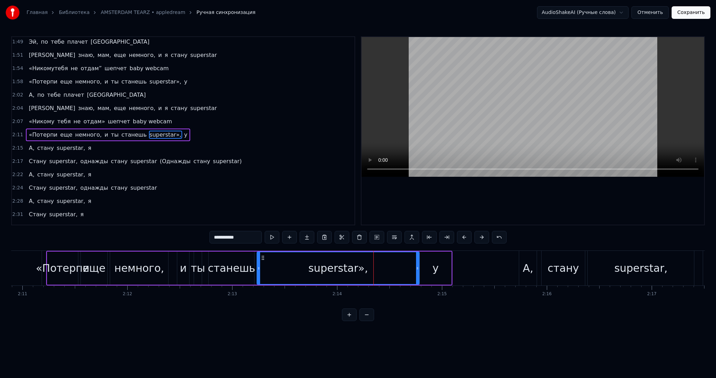
scroll to position [414, 0]
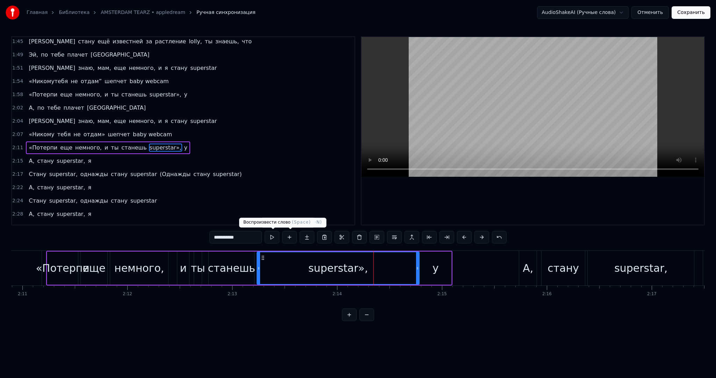
click at [273, 234] on button at bounding box center [272, 237] width 15 height 13
click at [378, 267] on div "superstar»," at bounding box center [338, 268] width 162 height 32
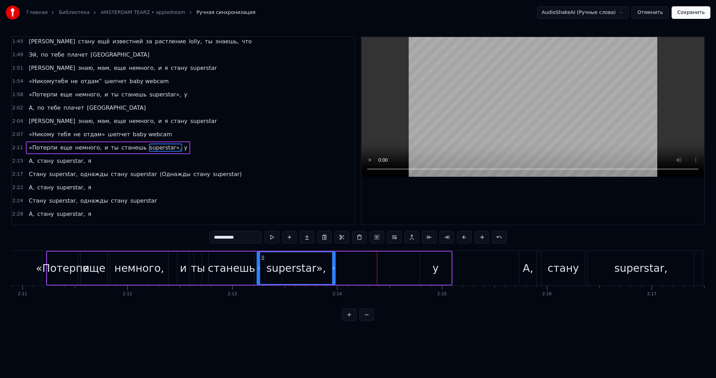
drag, startPoint x: 418, startPoint y: 266, endPoint x: 334, endPoint y: 263, distance: 84.7
click at [334, 263] on div at bounding box center [333, 268] width 3 height 32
click at [434, 268] on div "у" at bounding box center [435, 268] width 6 height 16
type input "*"
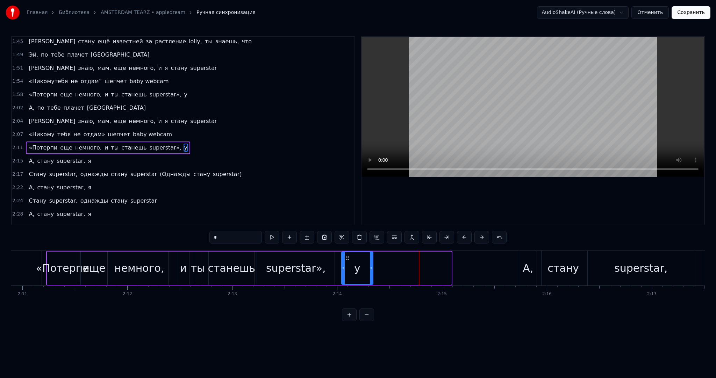
drag, startPoint x: 424, startPoint y: 256, endPoint x: 345, endPoint y: 257, distance: 79.0
click at [345, 257] on icon at bounding box center [348, 258] width 6 height 6
click at [270, 241] on button at bounding box center [272, 237] width 15 height 13
drag, startPoint x: 370, startPoint y: 263, endPoint x: 382, endPoint y: 262, distance: 12.6
click at [372, 262] on div at bounding box center [371, 268] width 3 height 32
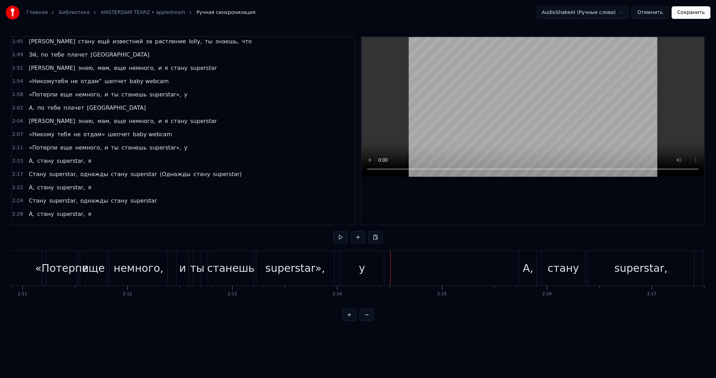
click at [335, 238] on button at bounding box center [340, 237] width 15 height 13
click at [337, 238] on button at bounding box center [340, 237] width 15 height 13
click at [525, 260] on div "А," at bounding box center [528, 268] width 10 height 16
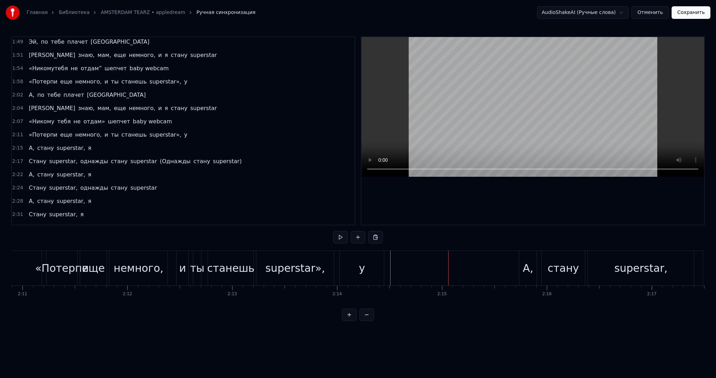
click at [525, 262] on div "А," at bounding box center [528, 268] width 10 height 16
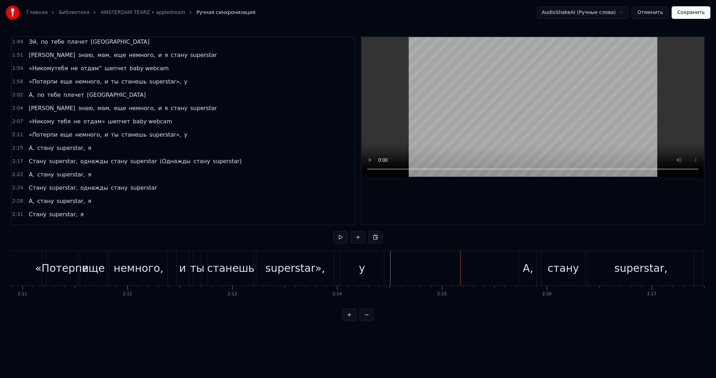
click at [523, 264] on div "А," at bounding box center [528, 268] width 10 height 16
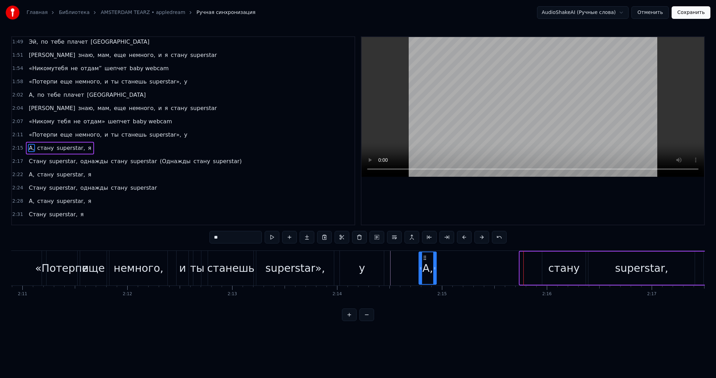
drag, startPoint x: 526, startPoint y: 258, endPoint x: 425, endPoint y: 256, distance: 101.0
click at [425, 256] on icon at bounding box center [425, 258] width 6 height 6
drag, startPoint x: 435, startPoint y: 262, endPoint x: 458, endPoint y: 260, distance: 23.8
click at [465, 262] on div at bounding box center [466, 268] width 3 height 32
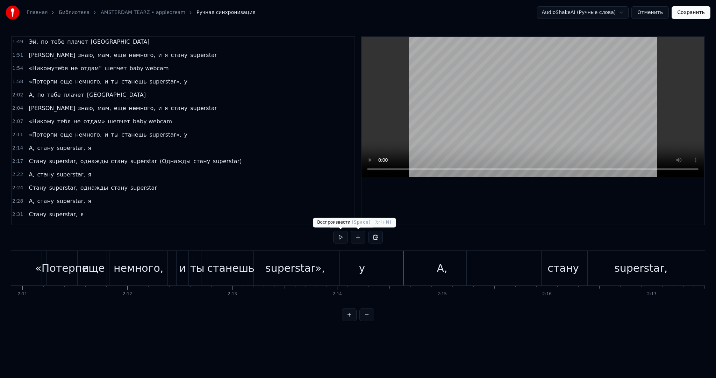
click at [341, 237] on button at bounding box center [340, 237] width 15 height 13
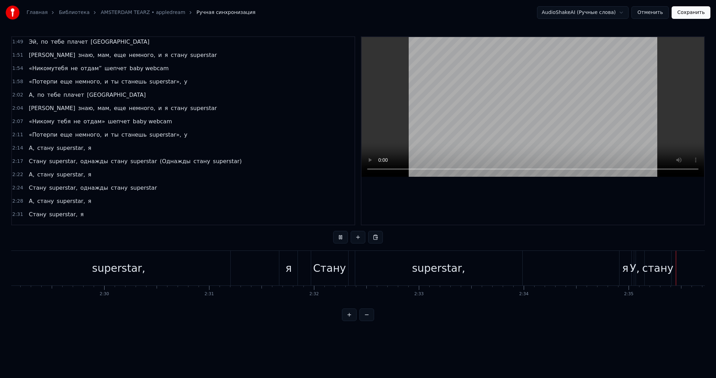
scroll to position [0, 16280]
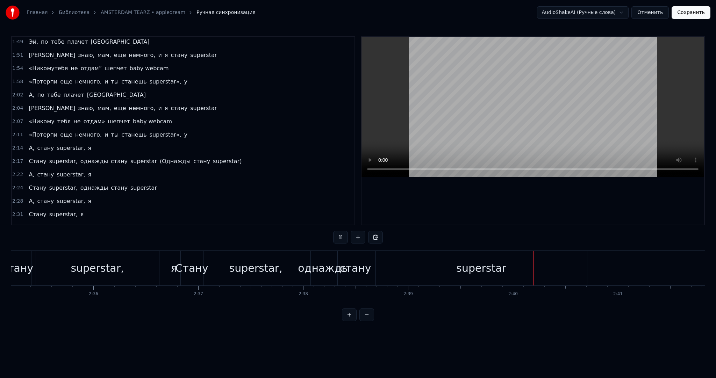
click at [447, 115] on video at bounding box center [532, 107] width 343 height 140
click at [545, 260] on div "superstar" at bounding box center [481, 268] width 211 height 35
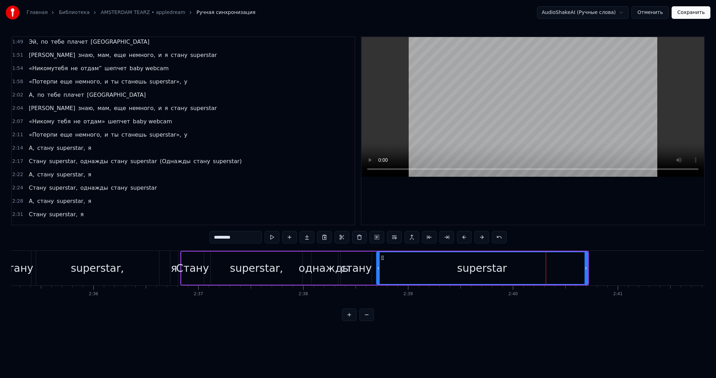
scroll to position [429, 0]
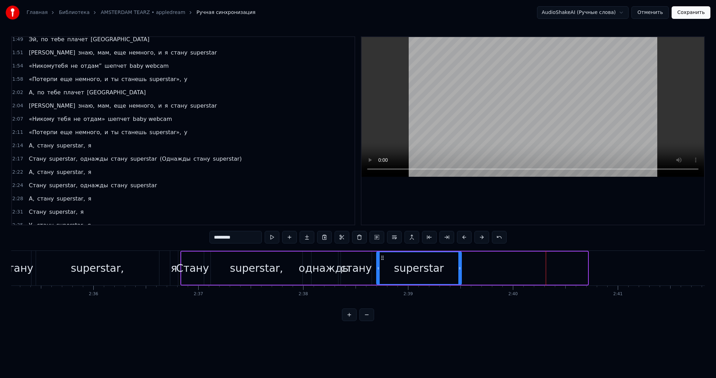
drag, startPoint x: 585, startPoint y: 263, endPoint x: 453, endPoint y: 259, distance: 131.9
click at [458, 259] on div at bounding box center [459, 268] width 3 height 32
click at [686, 11] on button "Сохранить" at bounding box center [691, 12] width 39 height 13
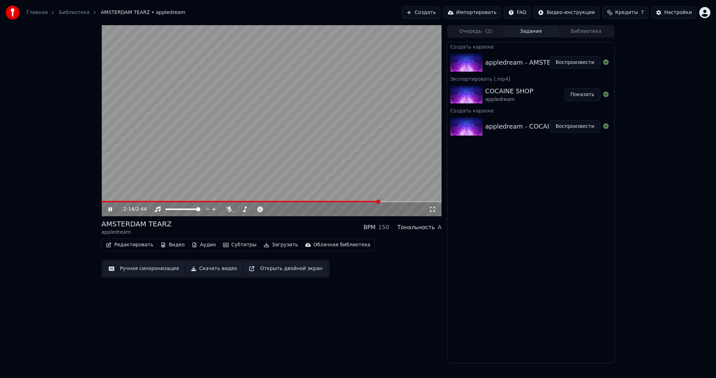
drag, startPoint x: 266, startPoint y: 124, endPoint x: 264, endPoint y: 129, distance: 4.7
click at [266, 124] on video at bounding box center [271, 120] width 340 height 191
click at [270, 242] on button "Загрузить" at bounding box center [281, 245] width 40 height 10
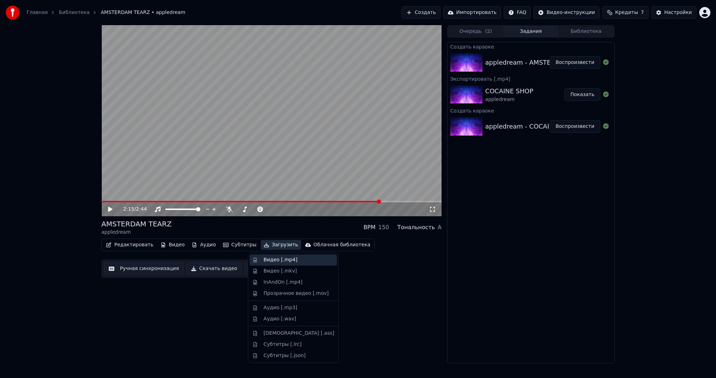
click at [284, 257] on div "Видео [.mp4]" at bounding box center [281, 260] width 34 height 7
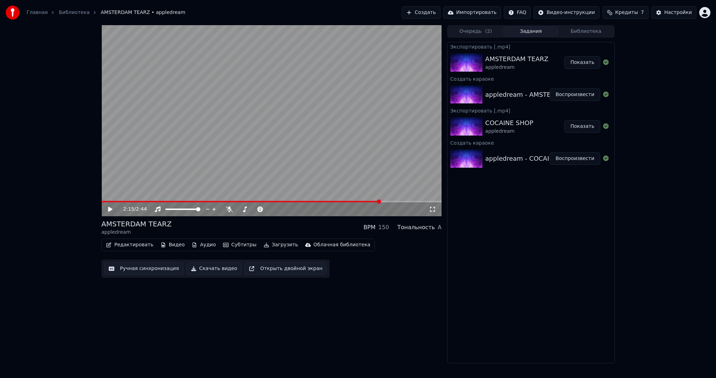
click at [430, 8] on button "Создать" at bounding box center [421, 12] width 38 height 13
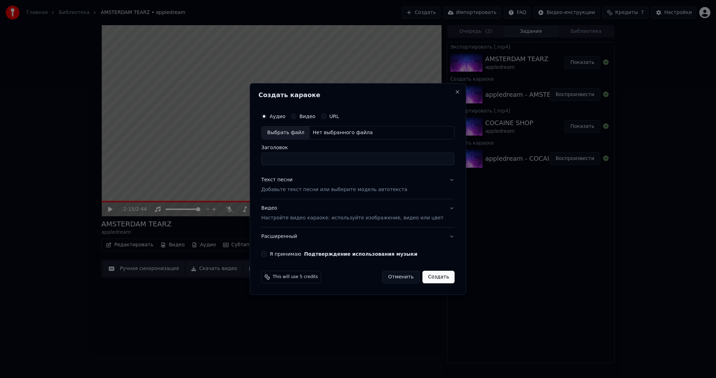
click at [298, 131] on div "Выбрать файл" at bounding box center [286, 133] width 48 height 13
type input "**********"
click at [292, 190] on p "Добавьте текст песни или выберите модель автотекста" at bounding box center [334, 189] width 146 height 7
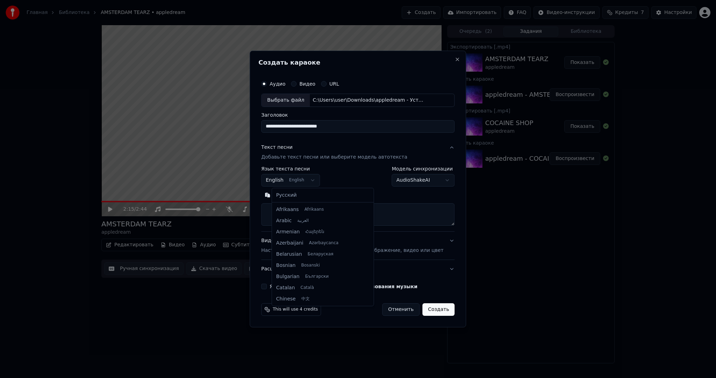
click at [291, 181] on body "Главная Библиотека AMSTERDAM TEARZ • appledream Создать Импортировать FAQ Видео…" at bounding box center [358, 189] width 716 height 378
select select "**"
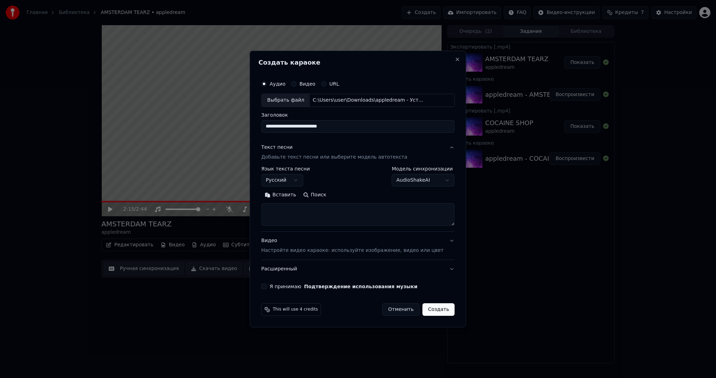
click at [291, 196] on button "Вставить" at bounding box center [280, 194] width 38 height 11
drag, startPoint x: 275, startPoint y: 287, endPoint x: 325, endPoint y: 292, distance: 49.9
click at [267, 287] on button "Я принимаю Подтверждение использования музыки" at bounding box center [264, 287] width 6 height 6
click at [431, 308] on button "Создать" at bounding box center [438, 309] width 32 height 13
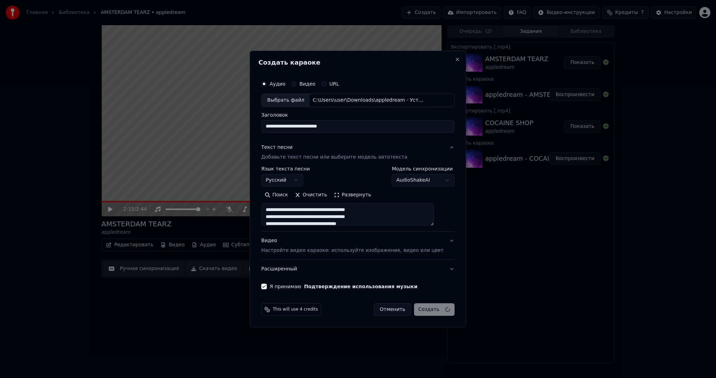
type textarea "**********"
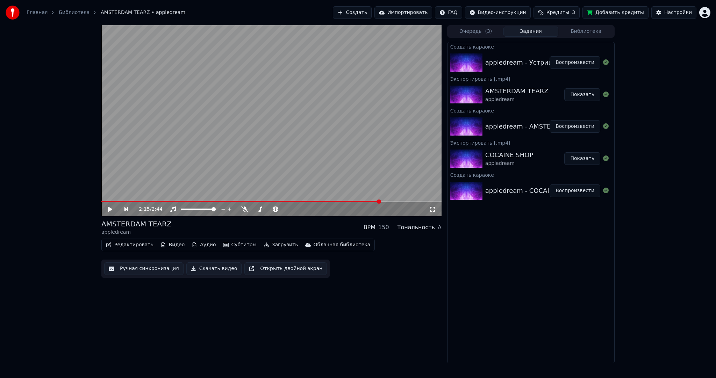
click at [572, 62] on button "Воспроизвести" at bounding box center [575, 62] width 51 height 13
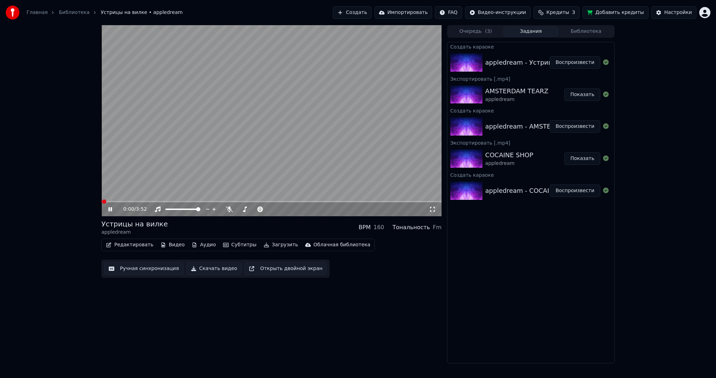
click at [242, 245] on button "Субтитры" at bounding box center [239, 245] width 39 height 10
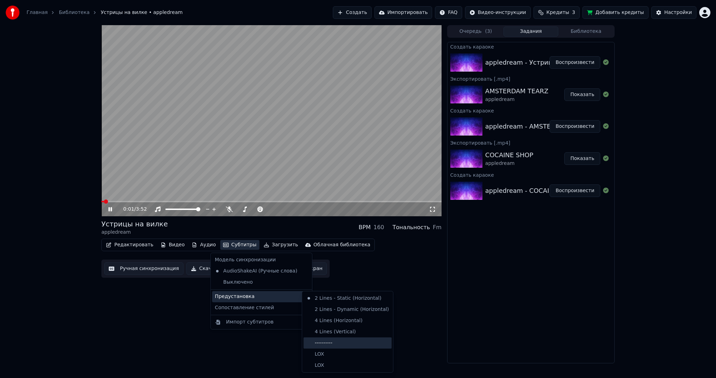
click at [324, 338] on div "----------" at bounding box center [347, 343] width 88 height 11
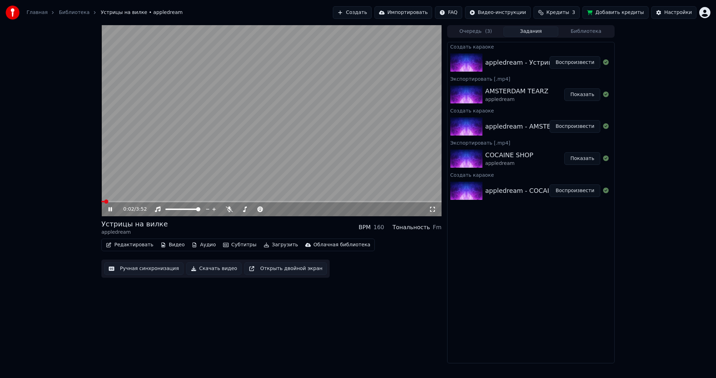
click at [156, 267] on button "Ручная синхронизация" at bounding box center [143, 269] width 79 height 13
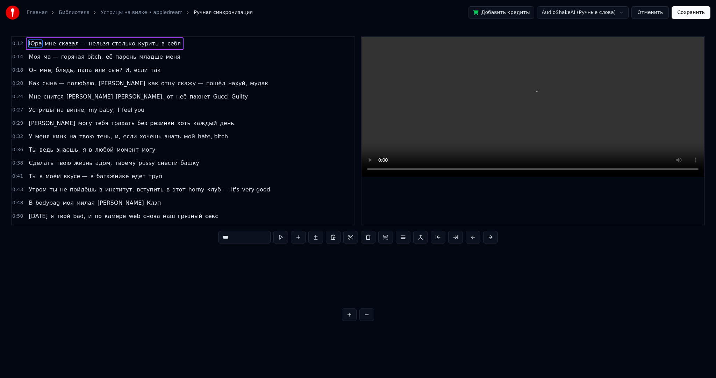
scroll to position [0, 1269]
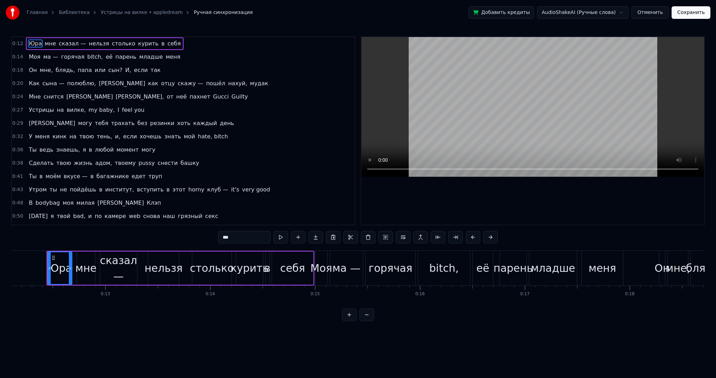
drag, startPoint x: 32, startPoint y: 261, endPoint x: 17, endPoint y: 263, distance: 14.8
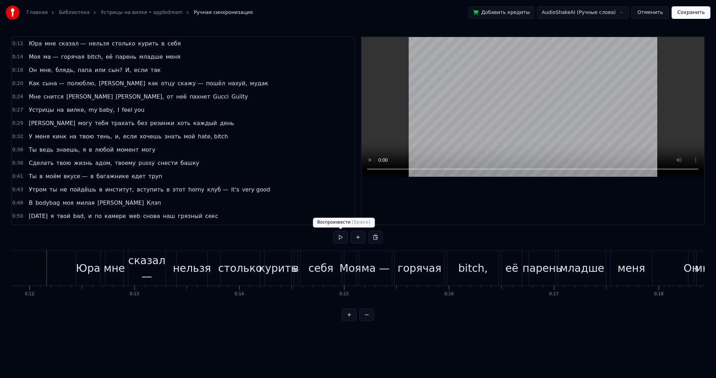
click at [345, 235] on button at bounding box center [340, 237] width 15 height 13
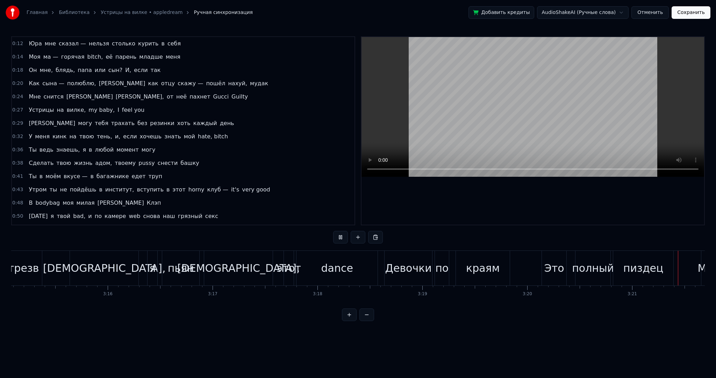
scroll to position [0, 21101]
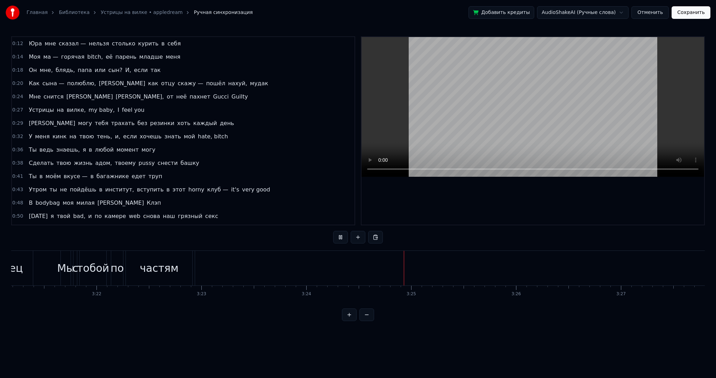
click at [486, 106] on video at bounding box center [532, 107] width 343 height 140
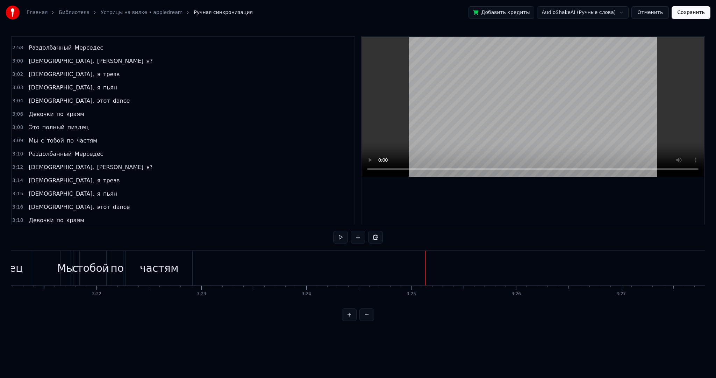
scroll to position [983, 0]
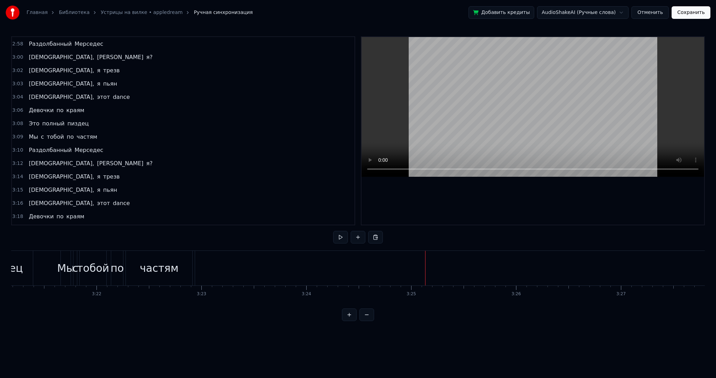
click at [50, 252] on span "Раздолбанный" at bounding box center [50, 256] width 44 height 8
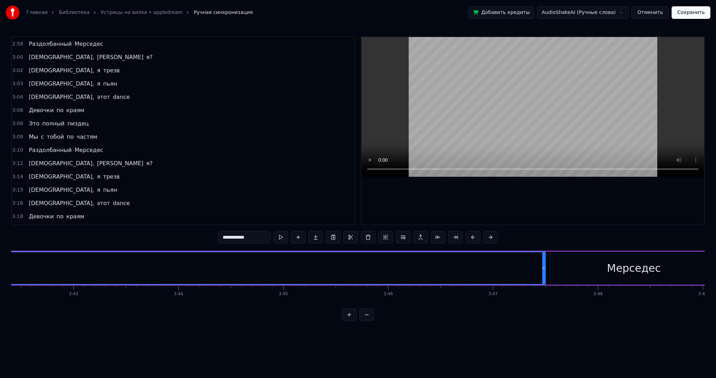
scroll to position [0, 23386]
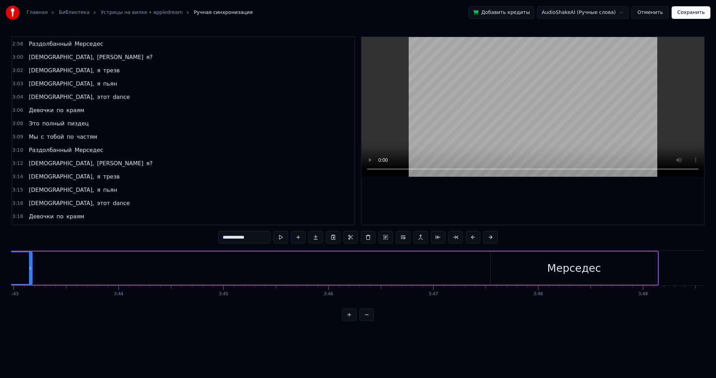
drag, startPoint x: 447, startPoint y: 266, endPoint x: 27, endPoint y: 264, distance: 420.9
click at [29, 264] on div at bounding box center [30, 268] width 3 height 32
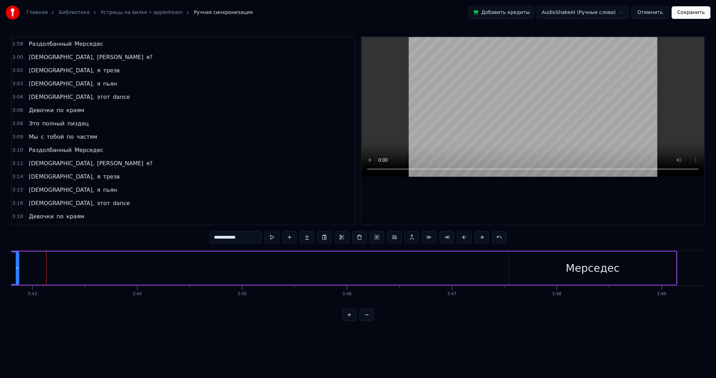
drag, startPoint x: 47, startPoint y: 264, endPoint x: 16, endPoint y: 262, distance: 30.9
click at [16, 262] on div at bounding box center [17, 268] width 3 height 32
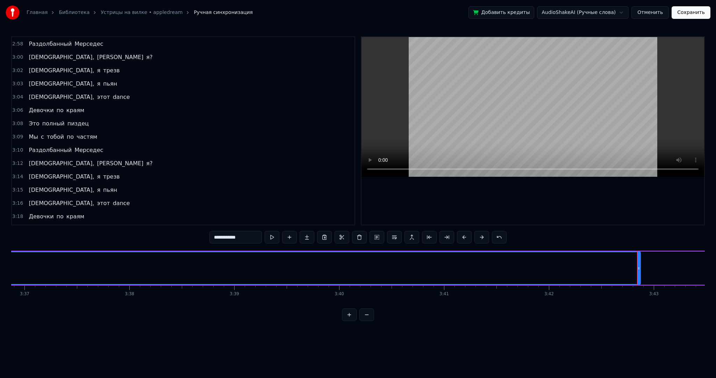
scroll to position [0, 22726]
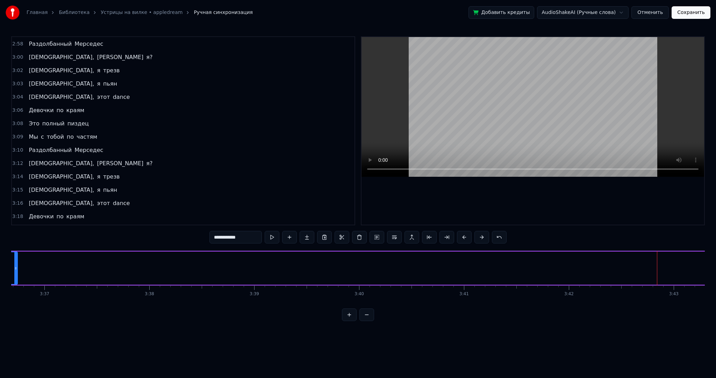
drag, startPoint x: 657, startPoint y: 271, endPoint x: 15, endPoint y: 250, distance: 642.6
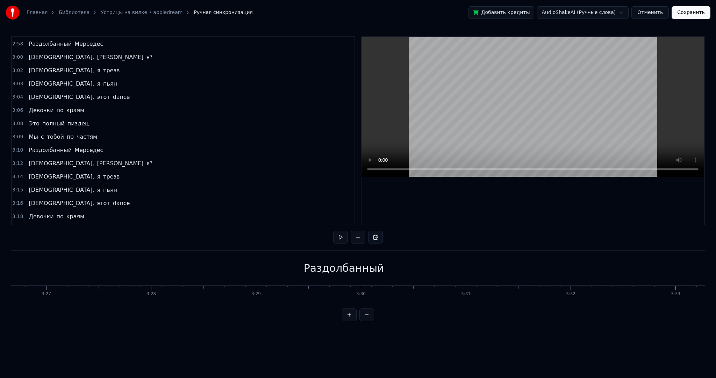
click at [571, 269] on div "Раздолбанный" at bounding box center [343, 268] width 1447 height 35
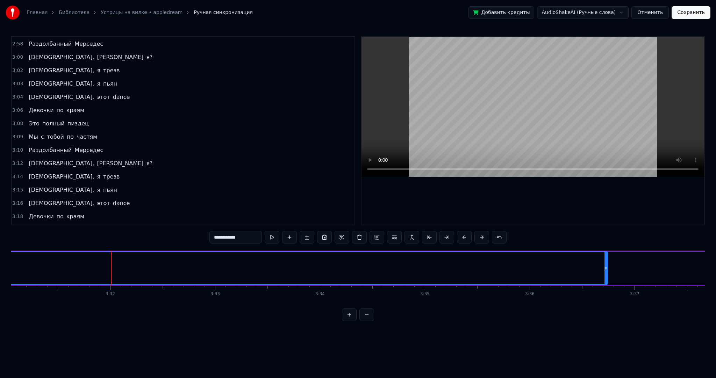
scroll to position [0, 22146]
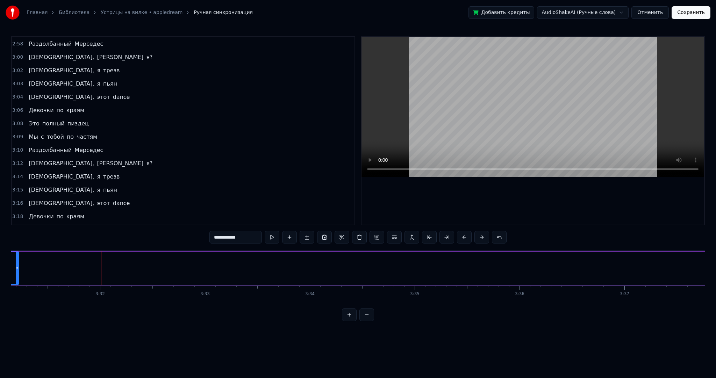
drag, startPoint x: 595, startPoint y: 268, endPoint x: 16, endPoint y: 255, distance: 578.8
click at [16, 255] on div at bounding box center [17, 268] width 3 height 32
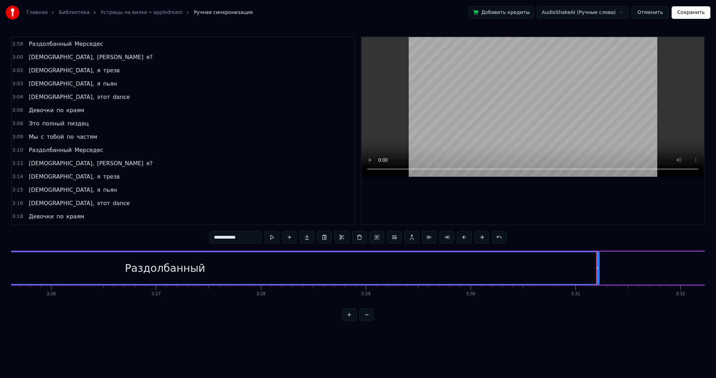
scroll to position [0, 21506]
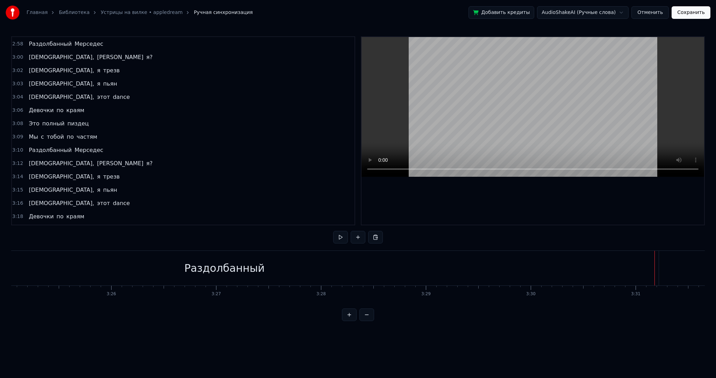
click at [647, 268] on div "Раздолбанный" at bounding box center [224, 268] width 868 height 35
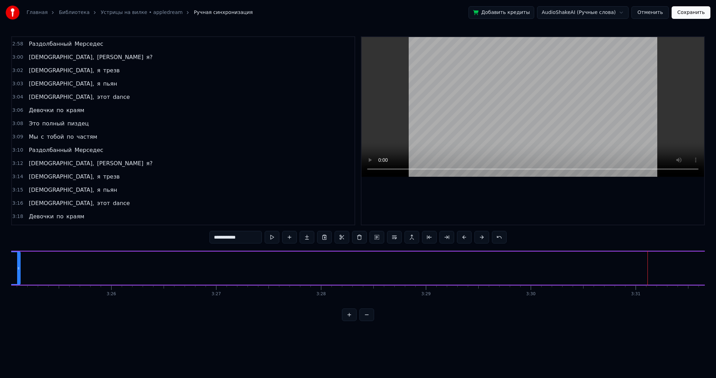
drag, startPoint x: 656, startPoint y: 266, endPoint x: 110, endPoint y: 255, distance: 546.2
click at [17, 247] on div "0:12 Юра мне сказал — нельзя столько курить в себя 0:14 [PERSON_NAME] — горячая…" at bounding box center [358, 178] width 694 height 285
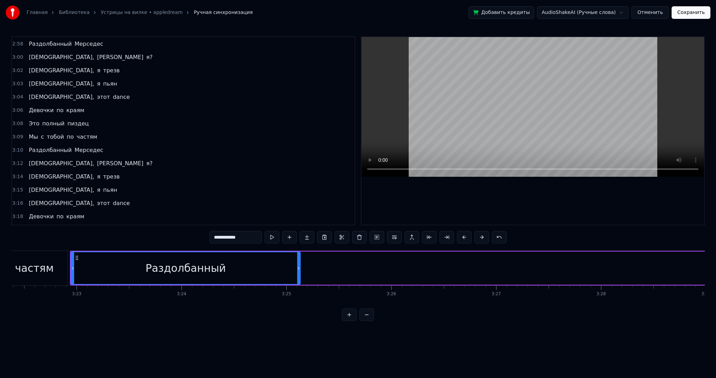
scroll to position [0, 21056]
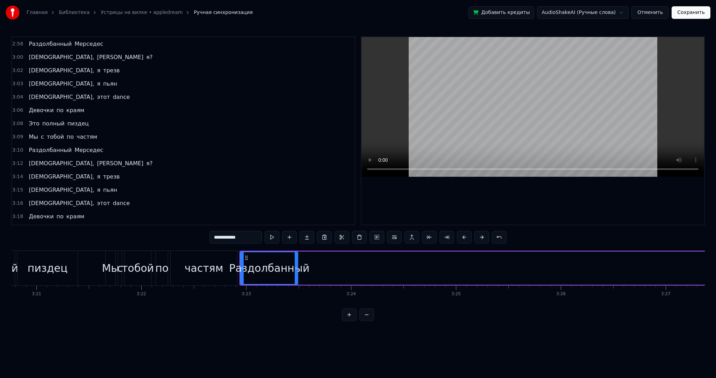
drag, startPoint x: 468, startPoint y: 262, endPoint x: 289, endPoint y: 249, distance: 179.4
click at [298, 257] on div at bounding box center [296, 268] width 3 height 32
click at [271, 234] on button at bounding box center [272, 237] width 15 height 13
drag, startPoint x: 303, startPoint y: 265, endPoint x: 318, endPoint y: 265, distance: 15.0
click at [318, 265] on div at bounding box center [317, 268] width 3 height 32
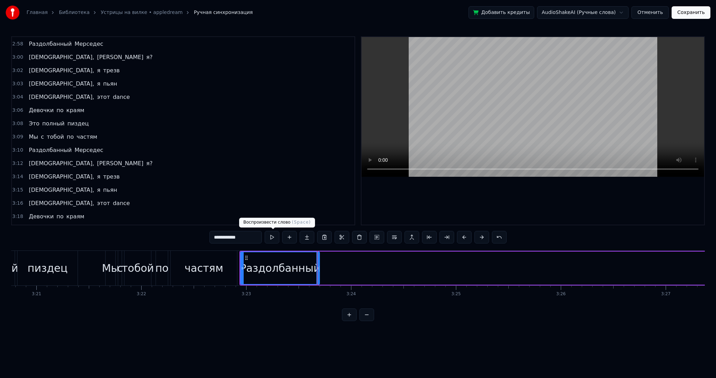
click at [272, 235] on button at bounding box center [272, 237] width 15 height 13
click at [84, 252] on span "Мерседес" at bounding box center [89, 256] width 30 height 8
type input "********"
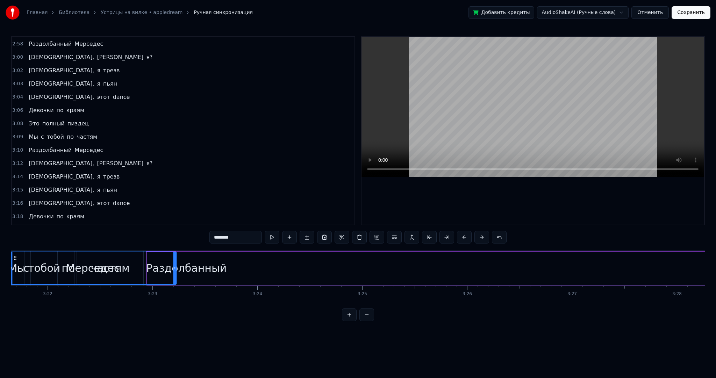
scroll to position [0, 21123]
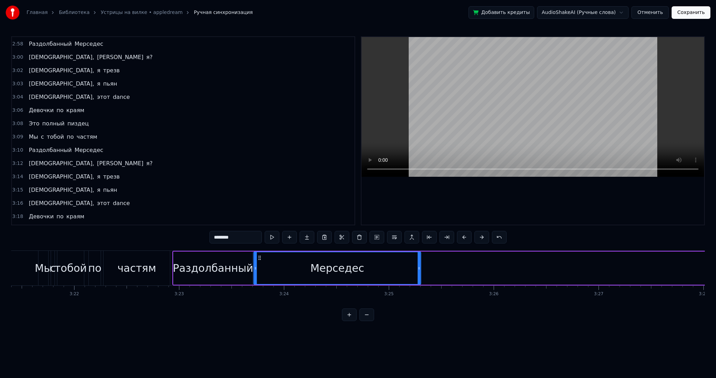
drag, startPoint x: 185, startPoint y: 256, endPoint x: 259, endPoint y: 263, distance: 73.8
click at [259, 263] on div "Мерседес" at bounding box center [337, 268] width 166 height 32
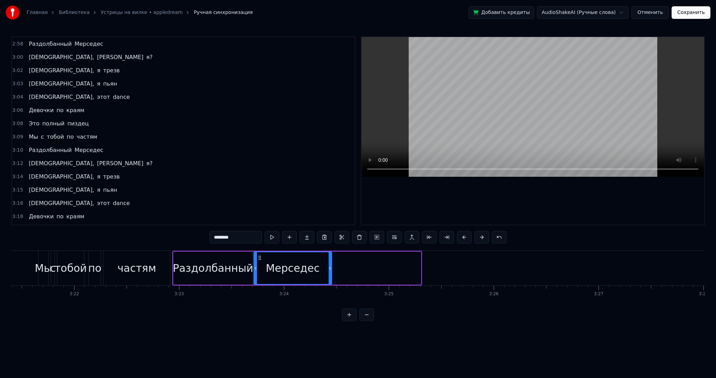
drag, startPoint x: 419, startPoint y: 271, endPoint x: 330, endPoint y: 269, distance: 89.2
click at [330, 269] on div at bounding box center [330, 268] width 3 height 32
click at [271, 239] on button at bounding box center [272, 237] width 15 height 13
click at [688, 16] on button "Сохранить" at bounding box center [691, 12] width 39 height 13
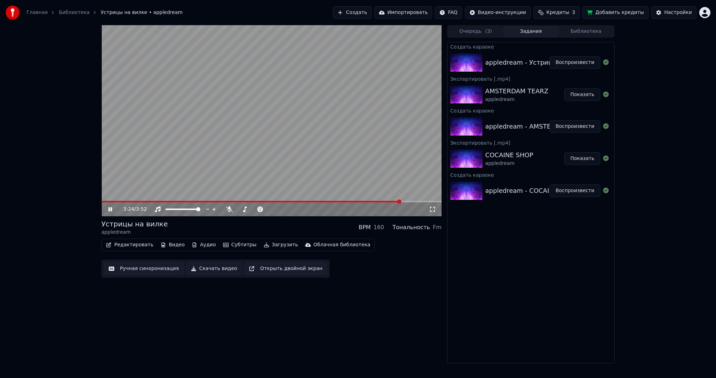
click at [335, 143] on video at bounding box center [271, 120] width 340 height 191
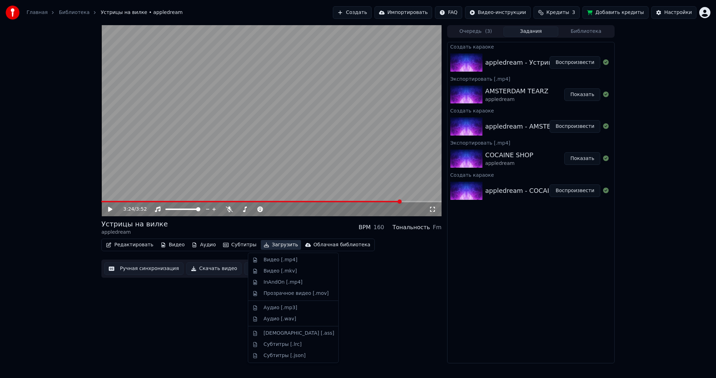
click at [272, 243] on button "Загрузить" at bounding box center [281, 245] width 40 height 10
click at [271, 259] on div "Видео [.mp4]" at bounding box center [281, 260] width 34 height 7
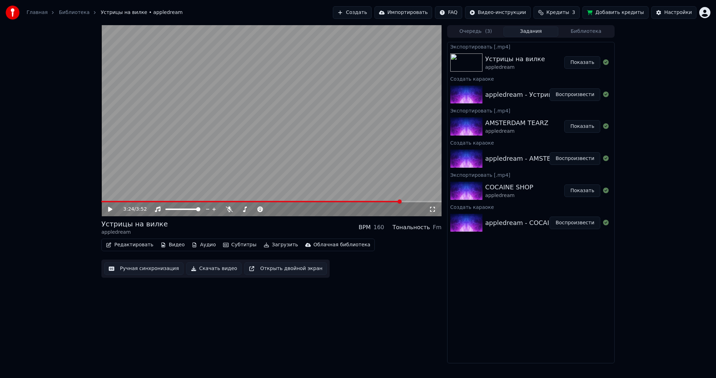
click at [371, 15] on button "Создать" at bounding box center [352, 12] width 38 height 13
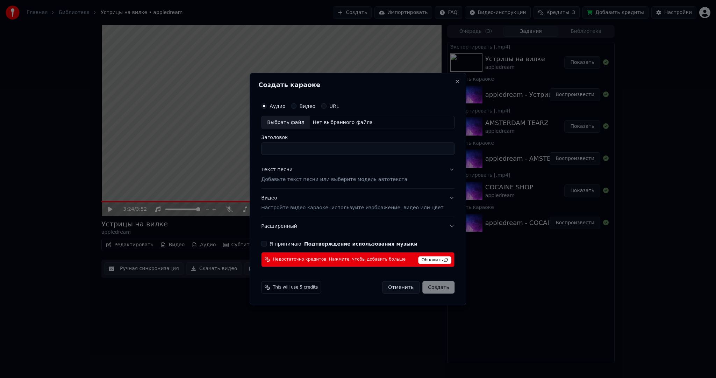
click at [288, 122] on div "Выбрать файл" at bounding box center [286, 122] width 48 height 13
type input "**********"
click at [398, 282] on button "Отменить" at bounding box center [400, 287] width 37 height 13
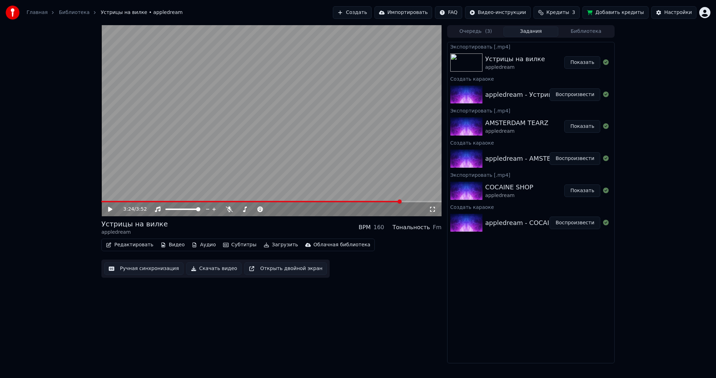
click at [710, 14] on div "Главная Библиотека Устрицы на вилке • appledream Создать Импортировать FAQ Виде…" at bounding box center [358, 12] width 716 height 25
click at [706, 14] on html "Главная Библиотека Устрицы на вилке • appledream Создать Импортировать FAQ Виде…" at bounding box center [358, 189] width 716 height 378
click at [658, 77] on span "Выйти" at bounding box center [656, 80] width 16 height 7
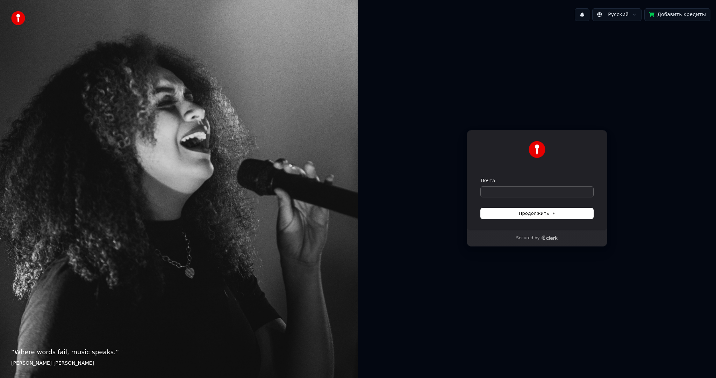
click at [496, 196] on form "Почта Продолжить" at bounding box center [537, 198] width 113 height 41
click at [501, 191] on input "Почта" at bounding box center [537, 192] width 113 height 10
paste input "**********"
click at [481, 178] on button "submit" at bounding box center [481, 178] width 0 height 0
type input "**********"
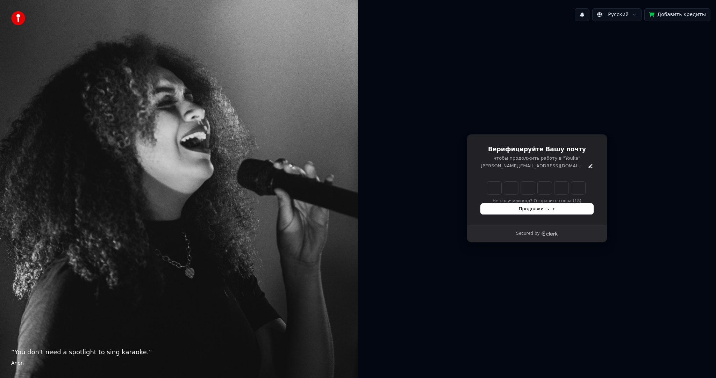
type input "******"
type input "*"
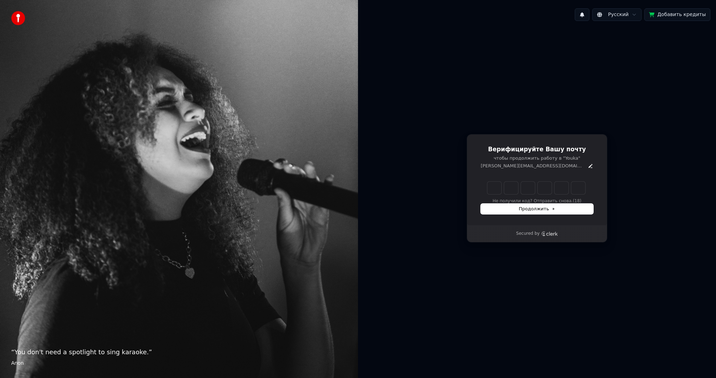
type input "*"
